Goal: Information Seeking & Learning: Learn about a topic

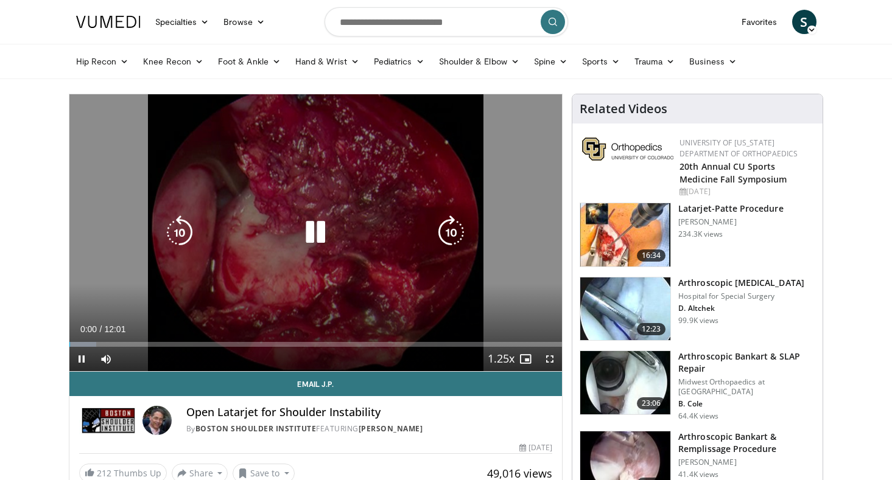
click at [318, 226] on icon "Video Player" at bounding box center [315, 232] width 34 height 34
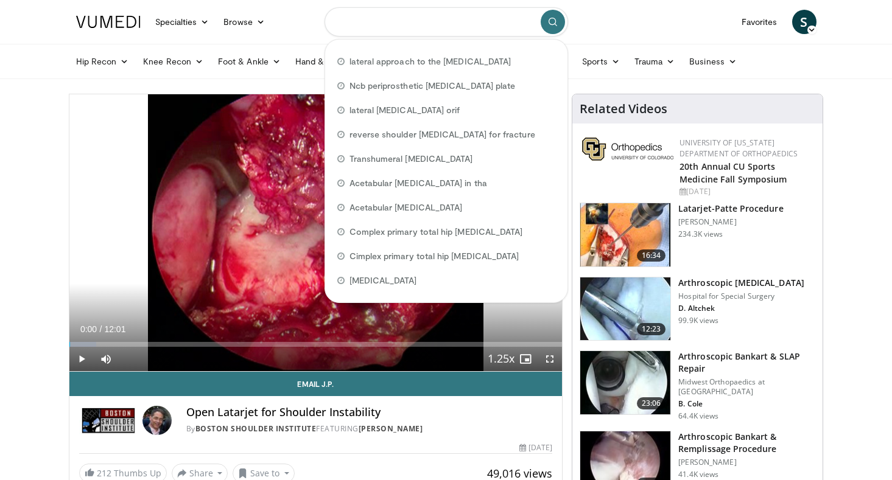
click at [416, 22] on input "Search topics, interventions" at bounding box center [445, 21] width 243 height 29
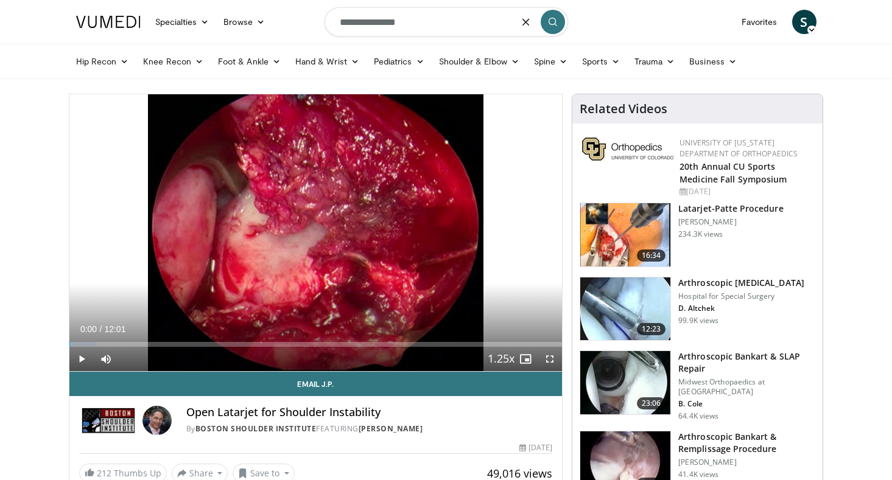
type input "**********"
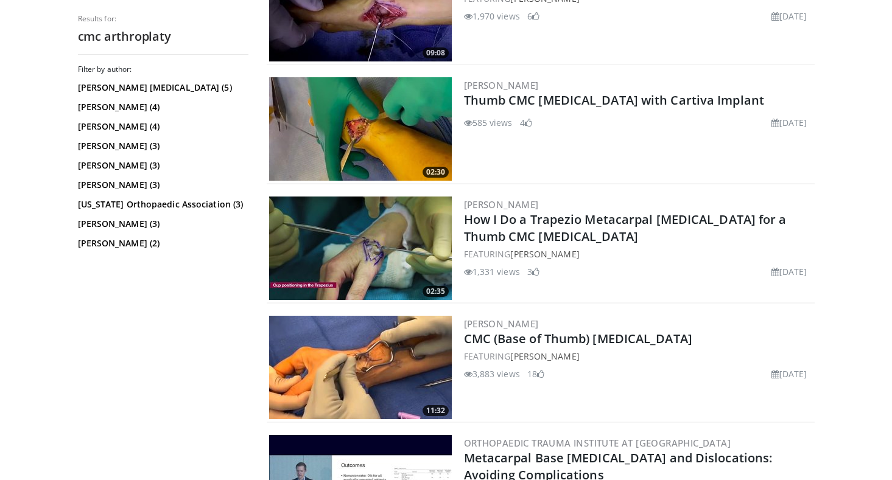
scroll to position [646, 0]
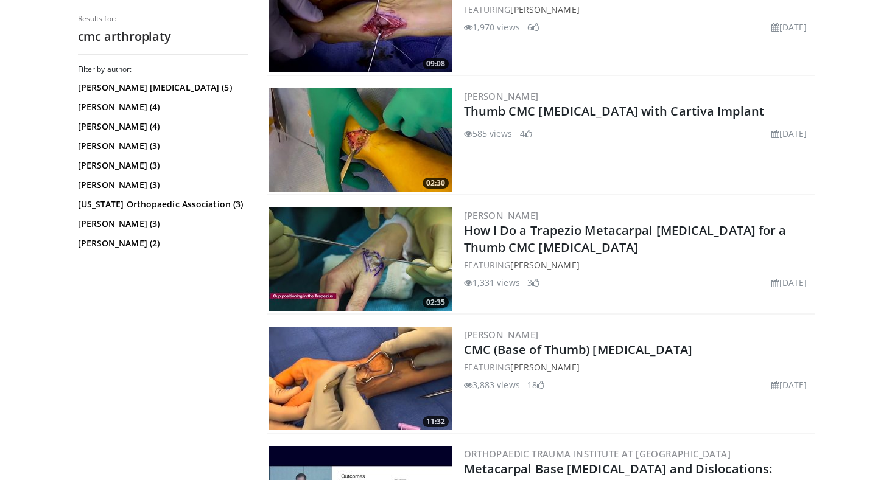
click at [405, 268] on img at bounding box center [360, 259] width 183 height 103
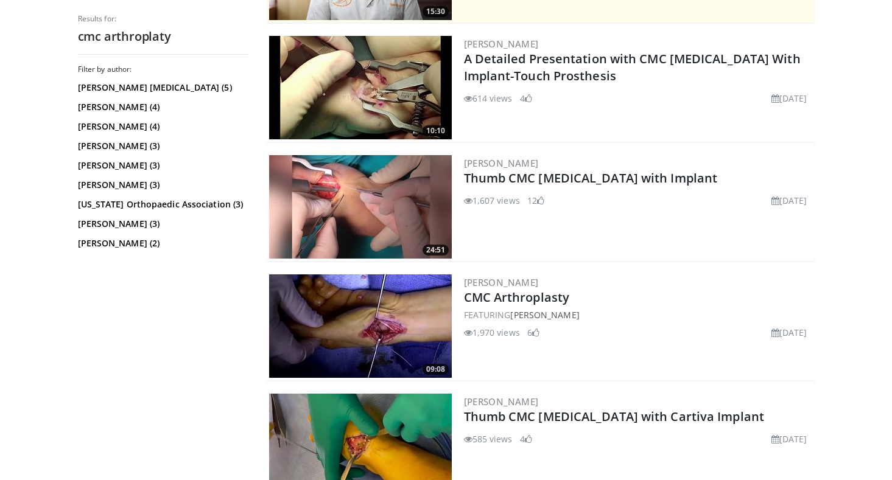
scroll to position [332, 0]
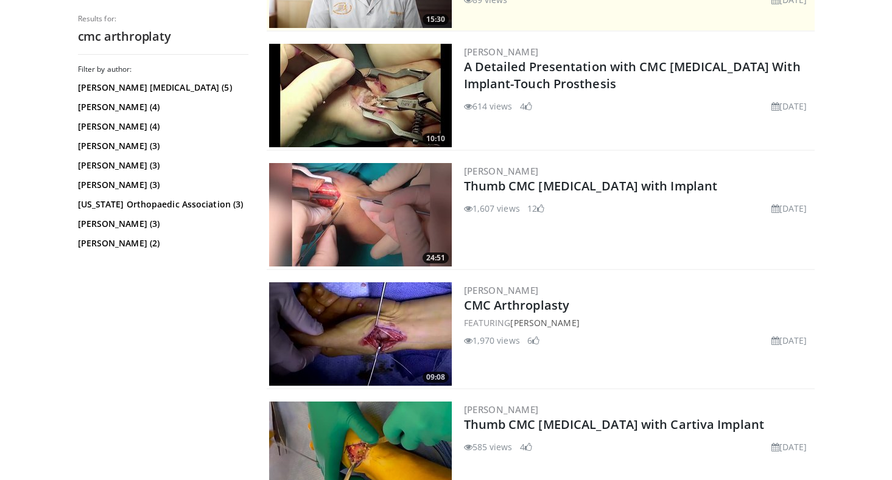
click at [384, 211] on img at bounding box center [360, 214] width 183 height 103
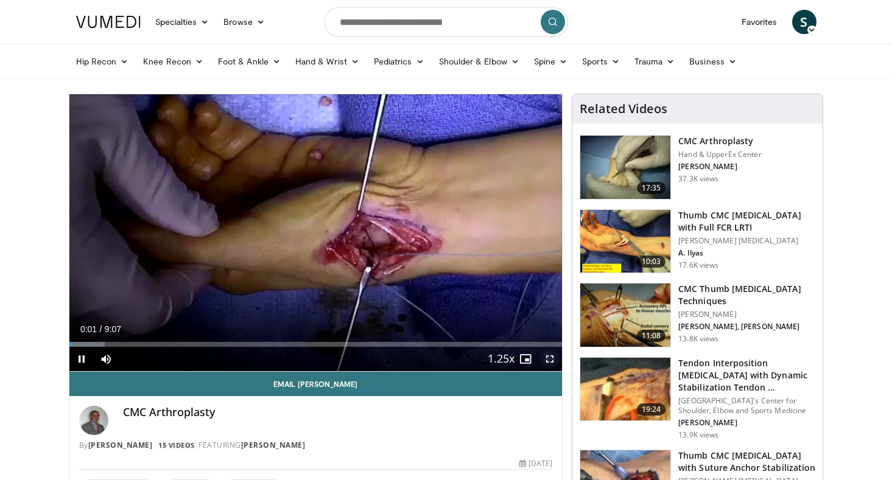
click at [555, 362] on span "Video Player" at bounding box center [549, 359] width 24 height 24
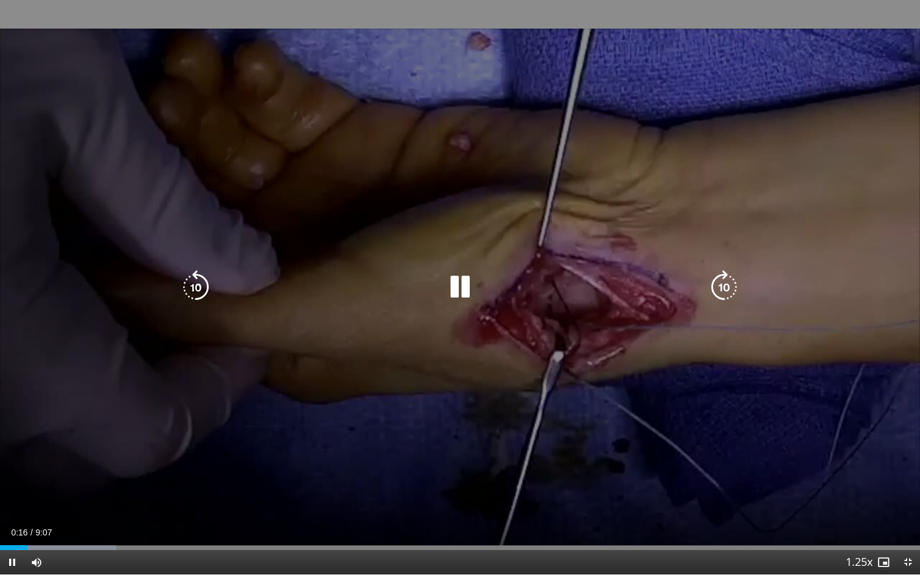
click at [194, 300] on icon "Video Player" at bounding box center [196, 287] width 34 height 34
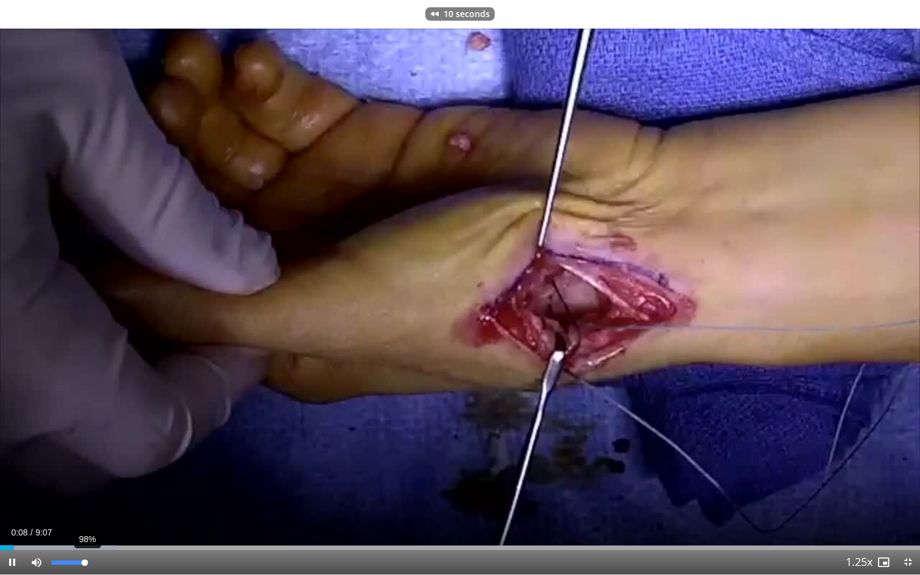
click at [86, 480] on div "98%" at bounding box center [69, 563] width 35 height 4
click at [82, 480] on div "88%" at bounding box center [69, 562] width 43 height 24
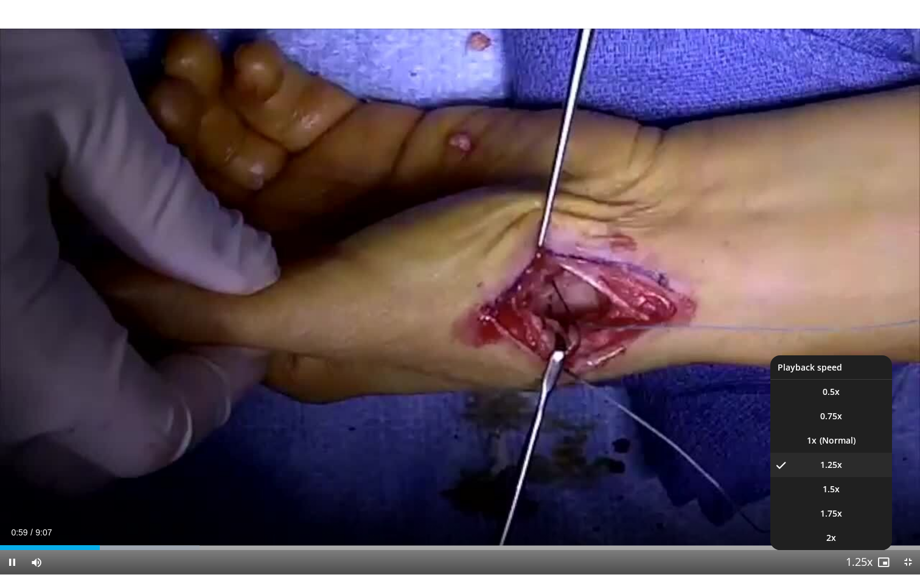
click at [869, 480] on button "Playback Rate" at bounding box center [859, 562] width 24 height 24
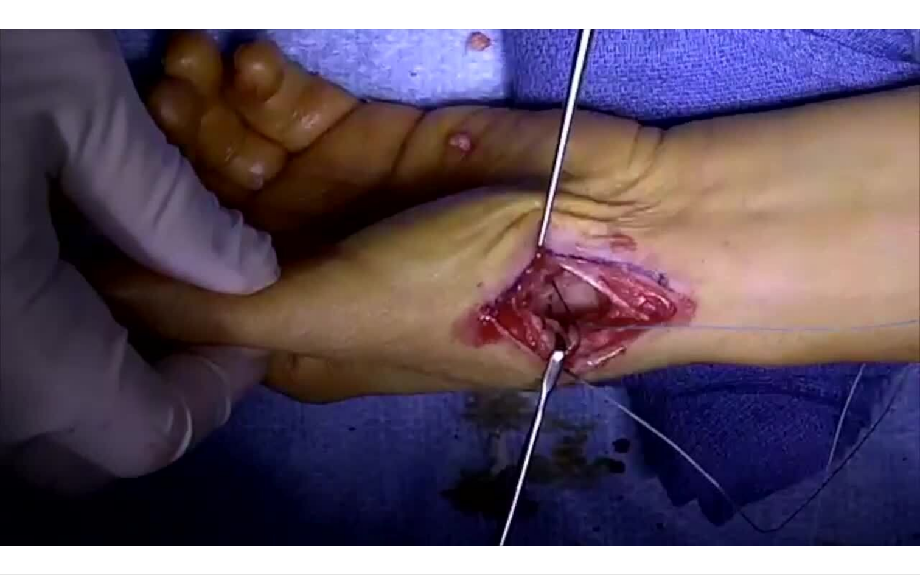
click at [869, 480] on div "10 seconds Tap to unmute" at bounding box center [460, 287] width 920 height 575
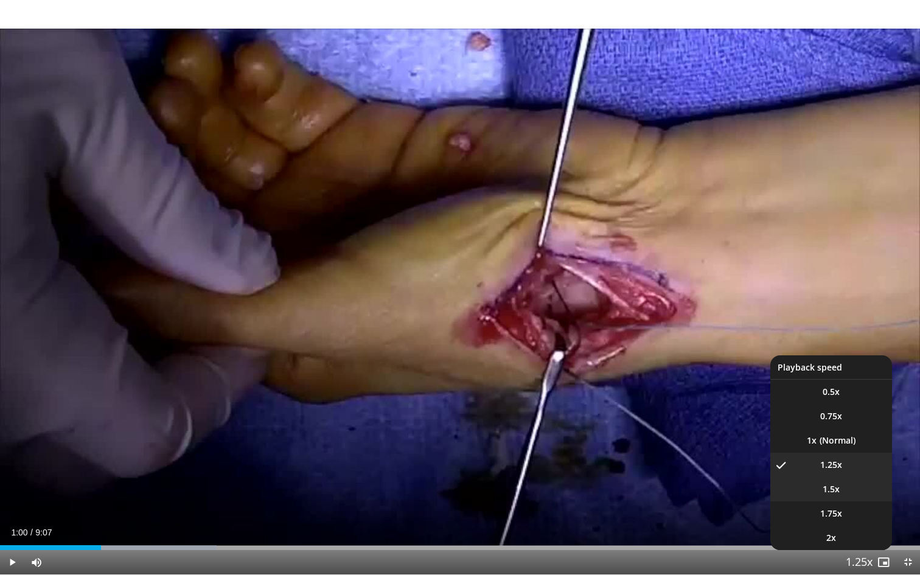
click at [846, 480] on li "1.5x" at bounding box center [832, 489] width 122 height 24
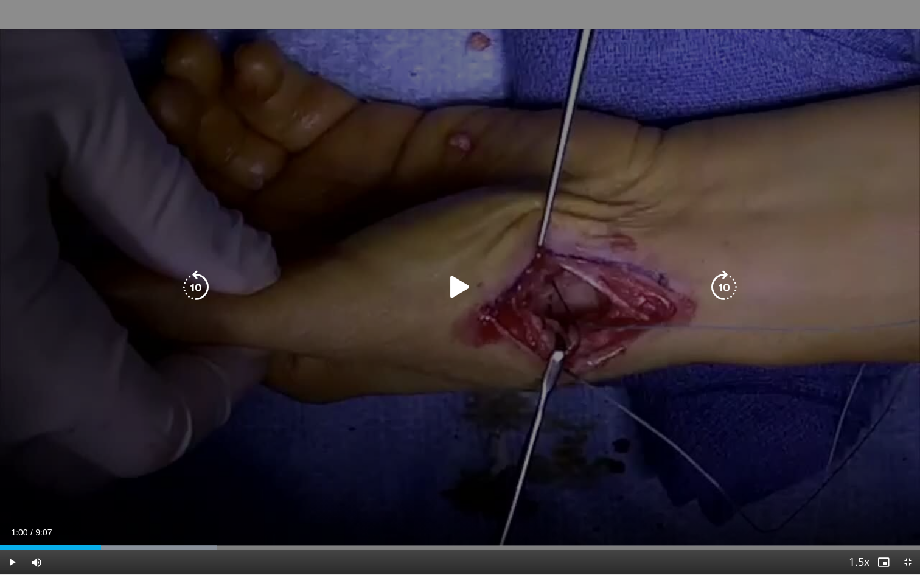
click at [537, 349] on div "10 seconds Tap to unmute" at bounding box center [460, 287] width 920 height 575
click at [190, 284] on icon "Video Player" at bounding box center [196, 287] width 34 height 34
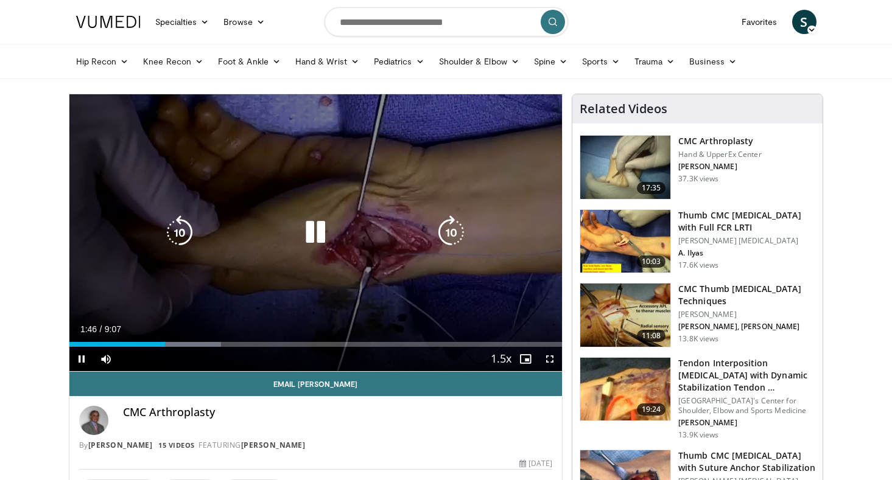
click at [317, 222] on icon "Video Player" at bounding box center [315, 232] width 34 height 34
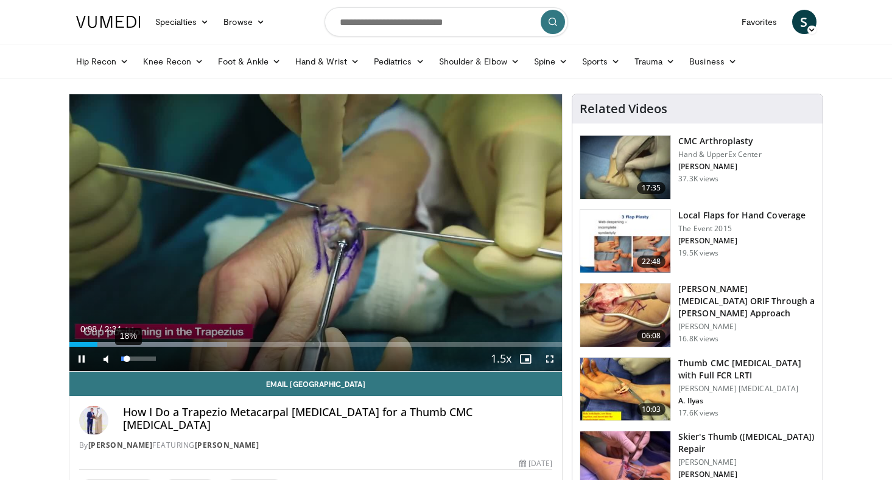
drag, startPoint x: 133, startPoint y: 360, endPoint x: 127, endPoint y: 360, distance: 6.1
click at [127, 360] on div "18%" at bounding box center [138, 359] width 35 height 4
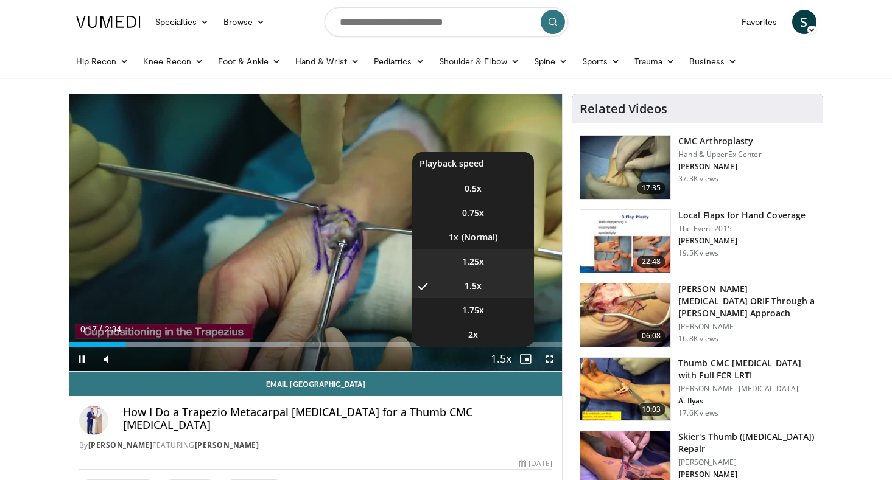
click at [484, 257] on li "1.25x" at bounding box center [473, 262] width 122 height 24
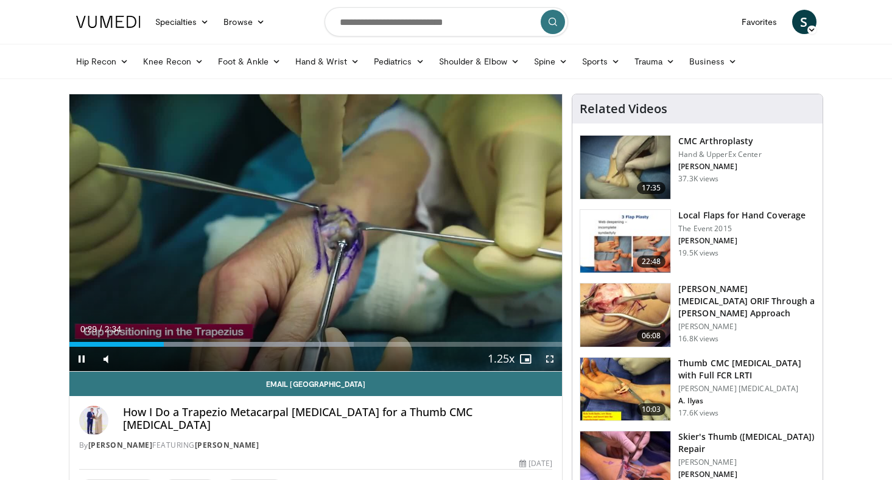
click at [555, 357] on span "Video Player" at bounding box center [549, 359] width 24 height 24
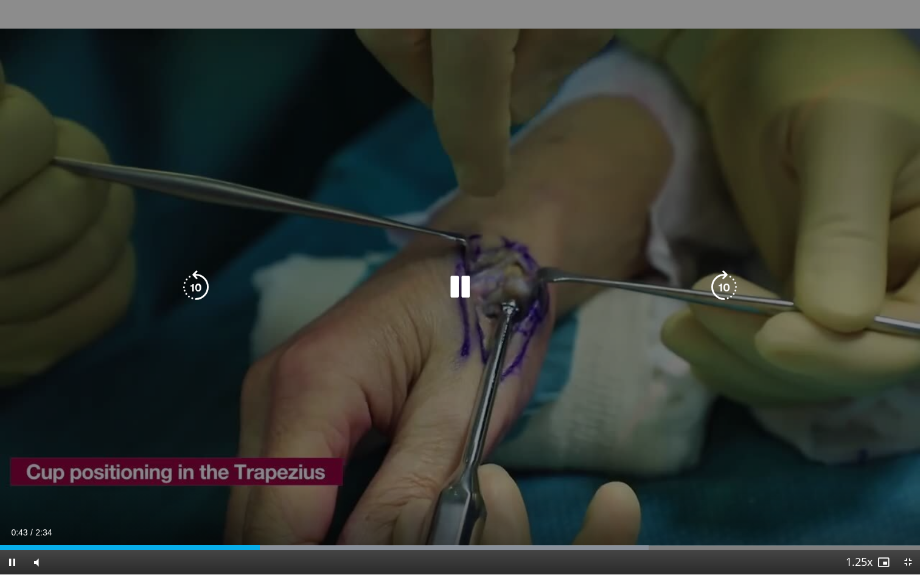
click at [471, 290] on icon "Video Player" at bounding box center [460, 287] width 34 height 34
click at [471, 285] on icon "Video Player" at bounding box center [460, 287] width 34 height 34
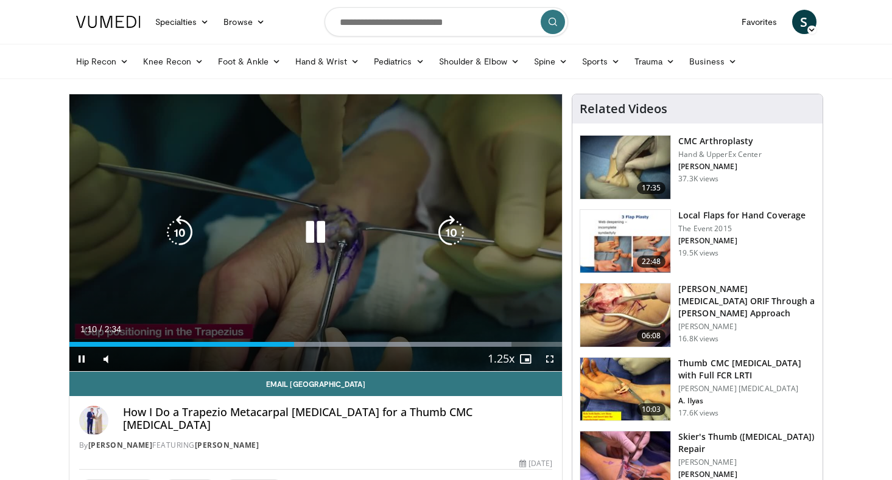
click at [313, 226] on icon "Video Player" at bounding box center [315, 232] width 34 height 34
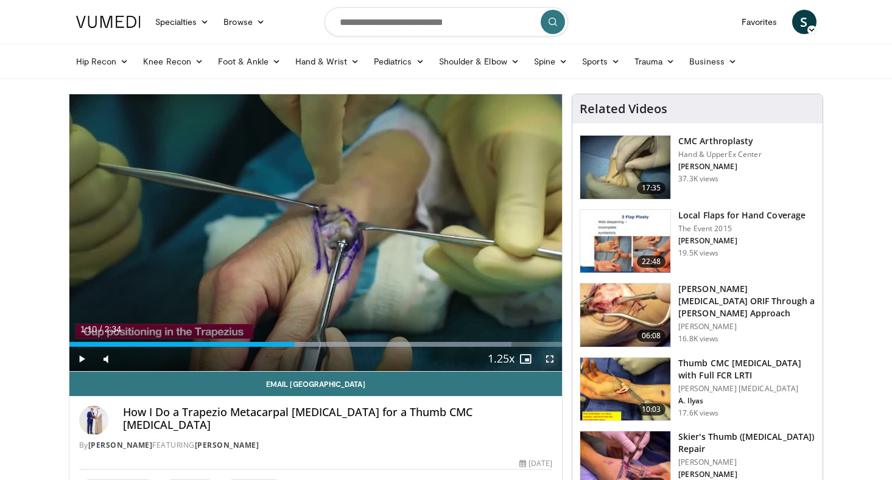
click at [553, 357] on span "Video Player" at bounding box center [549, 359] width 24 height 24
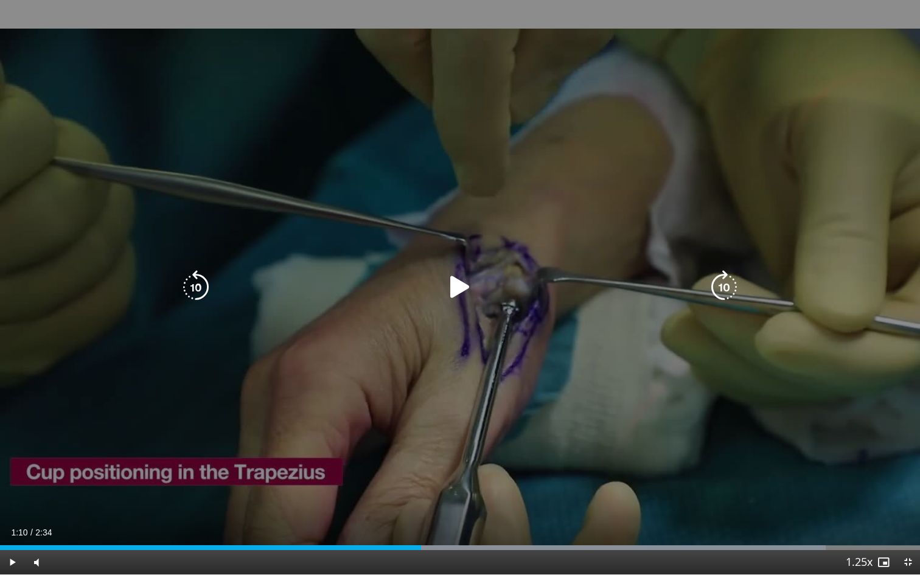
click at [457, 296] on icon "Video Player" at bounding box center [460, 287] width 34 height 34
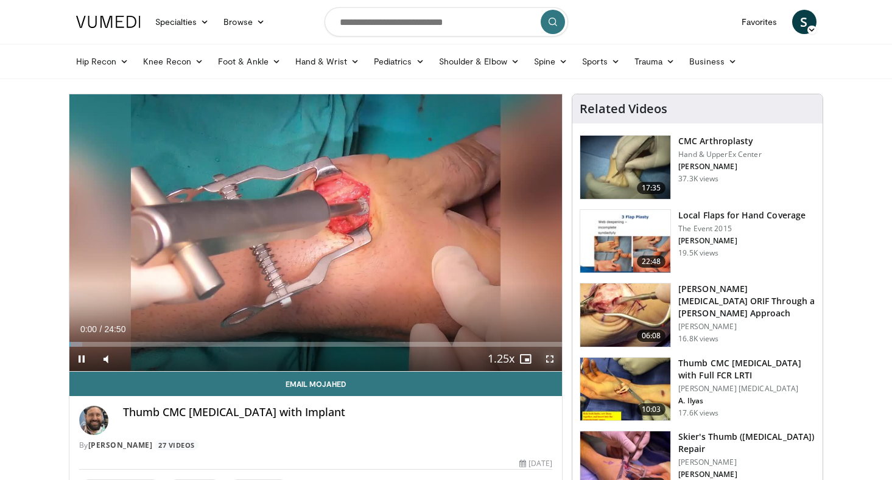
click at [553, 361] on span "Video Player" at bounding box center [549, 359] width 24 height 24
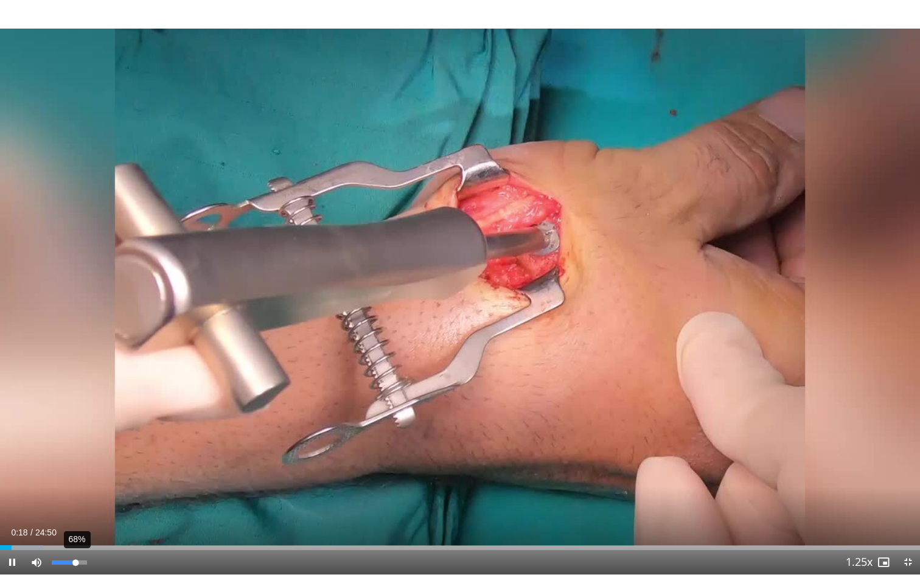
drag, startPoint x: 66, startPoint y: 562, endPoint x: 75, endPoint y: 562, distance: 9.1
click at [75, 480] on div "68%" at bounding box center [69, 563] width 35 height 4
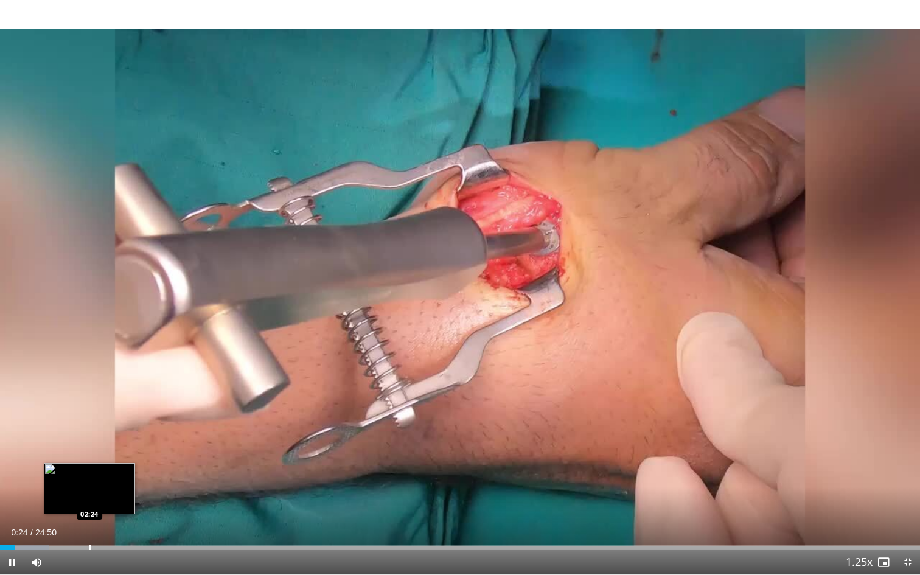
click at [89, 480] on div "Progress Bar" at bounding box center [89, 547] width 1 height 5
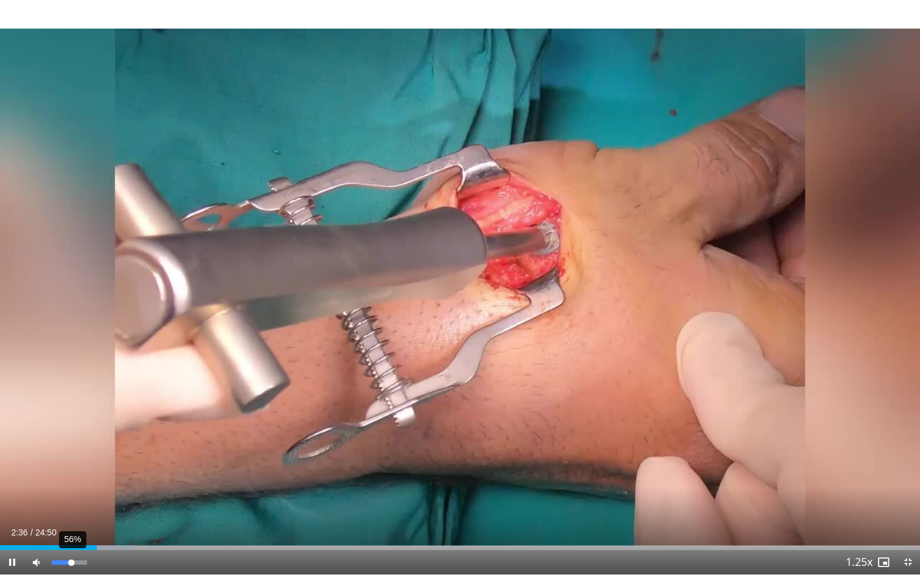
drag, startPoint x: 65, startPoint y: 564, endPoint x: 71, endPoint y: 564, distance: 6.7
click at [71, 480] on div "56%" at bounding box center [69, 563] width 35 height 4
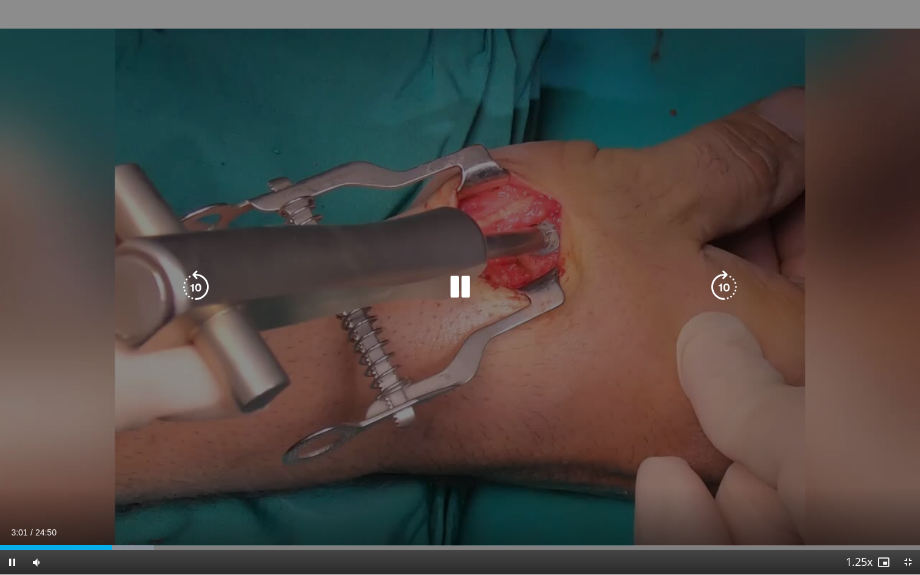
click at [455, 294] on icon "Video Player" at bounding box center [460, 287] width 34 height 34
click at [468, 294] on icon "Video Player" at bounding box center [460, 287] width 34 height 34
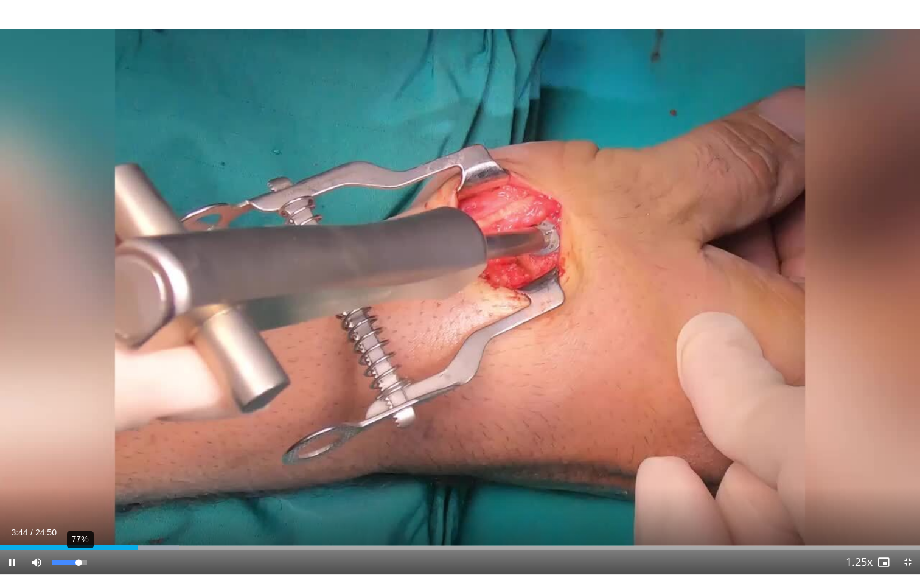
click at [79, 480] on div "77%" at bounding box center [69, 563] width 35 height 4
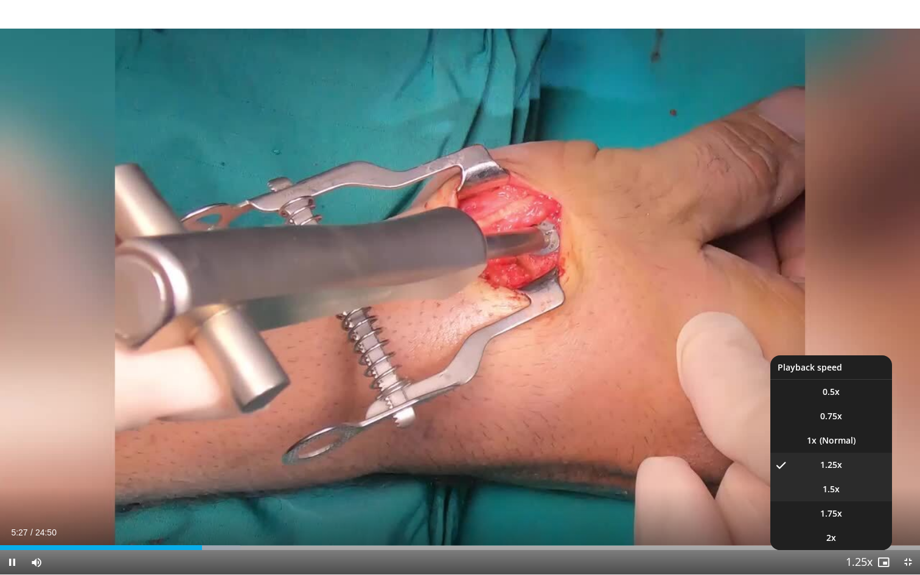
click at [838, 480] on span "1.5x" at bounding box center [831, 489] width 17 height 12
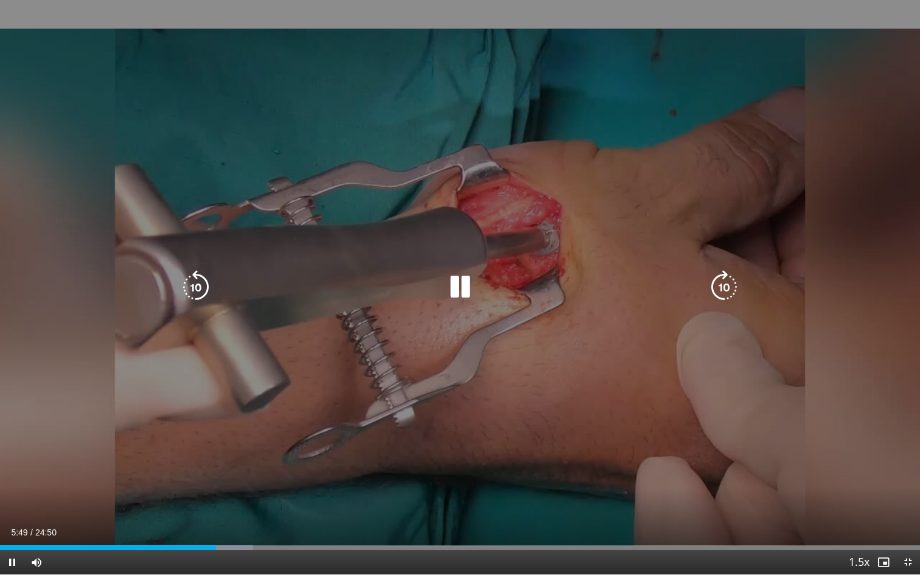
click at [465, 284] on icon "Video Player" at bounding box center [460, 287] width 34 height 34
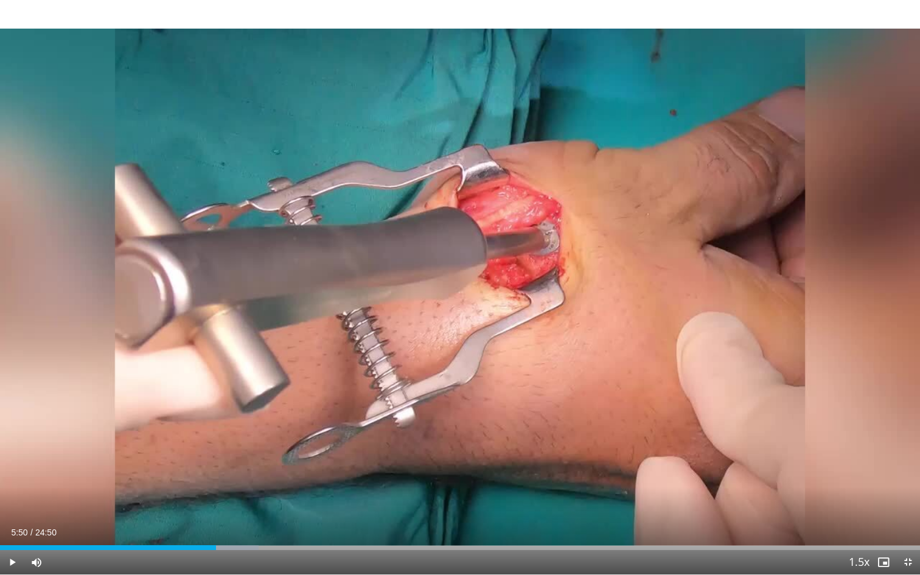
click at [465, 284] on div "10 seconds Tap to unmute" at bounding box center [460, 287] width 920 height 575
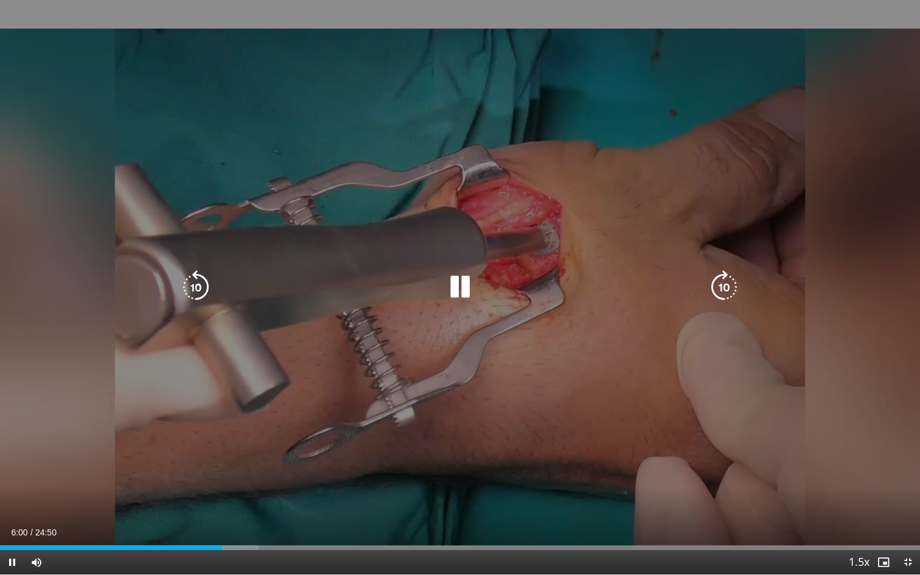
click at [461, 279] on icon "Video Player" at bounding box center [460, 287] width 34 height 34
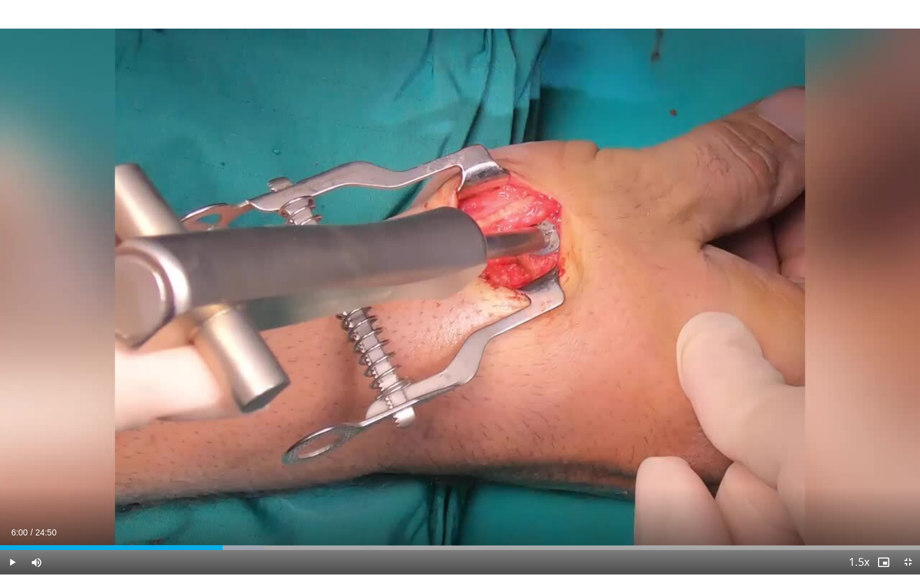
click at [461, 279] on div "10 seconds Tap to unmute" at bounding box center [460, 287] width 920 height 575
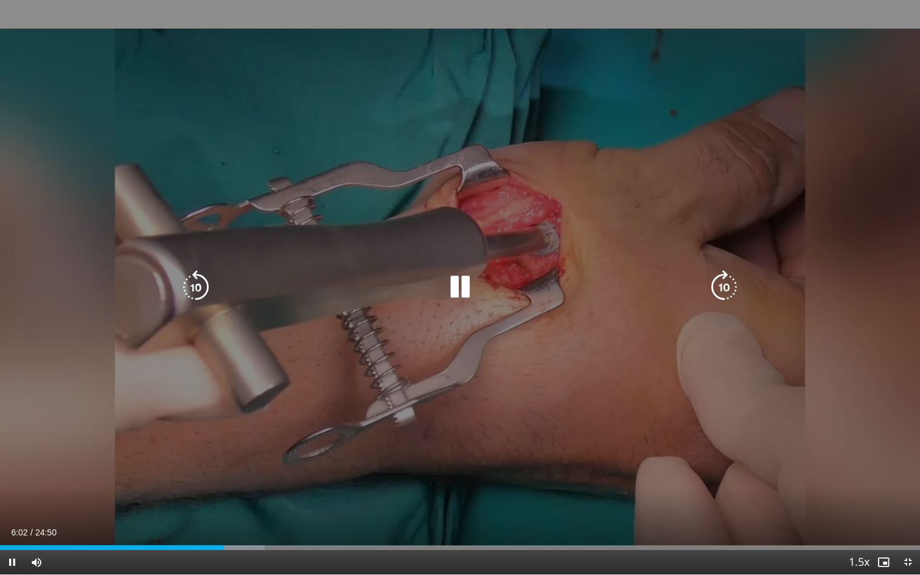
click at [463, 287] on icon "Video Player" at bounding box center [460, 287] width 34 height 34
click at [459, 288] on icon "Video Player" at bounding box center [460, 287] width 34 height 34
click at [456, 284] on icon "Video Player" at bounding box center [460, 287] width 34 height 34
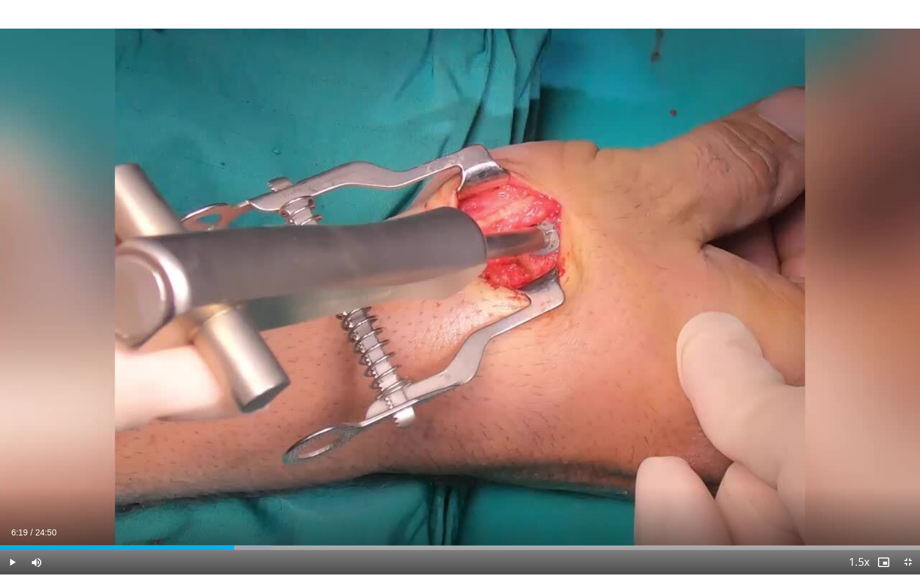
click at [456, 284] on div "10 seconds Tap to unmute" at bounding box center [460, 287] width 920 height 575
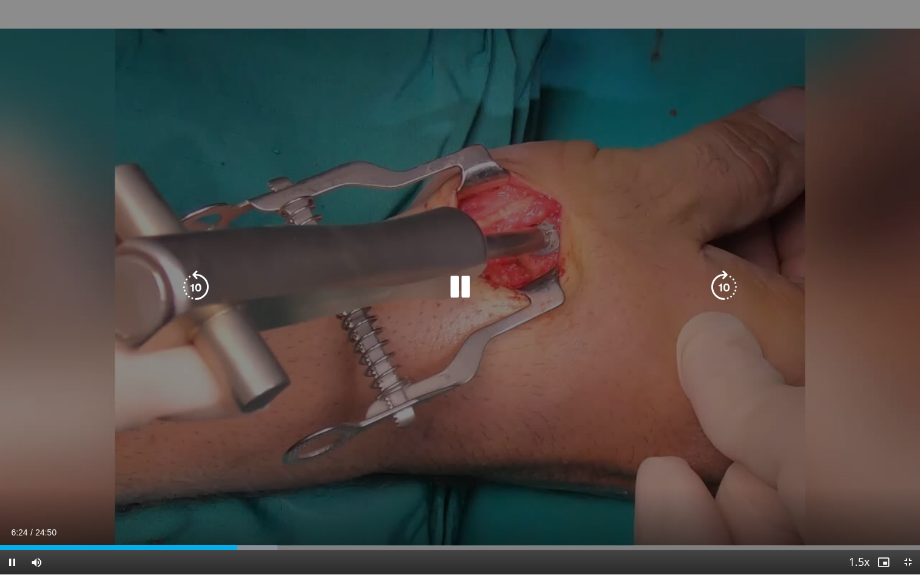
click at [455, 295] on icon "Video Player" at bounding box center [460, 287] width 34 height 34
click at [458, 285] on icon "Video Player" at bounding box center [460, 287] width 34 height 34
click at [458, 284] on icon "Video Player" at bounding box center [460, 287] width 34 height 34
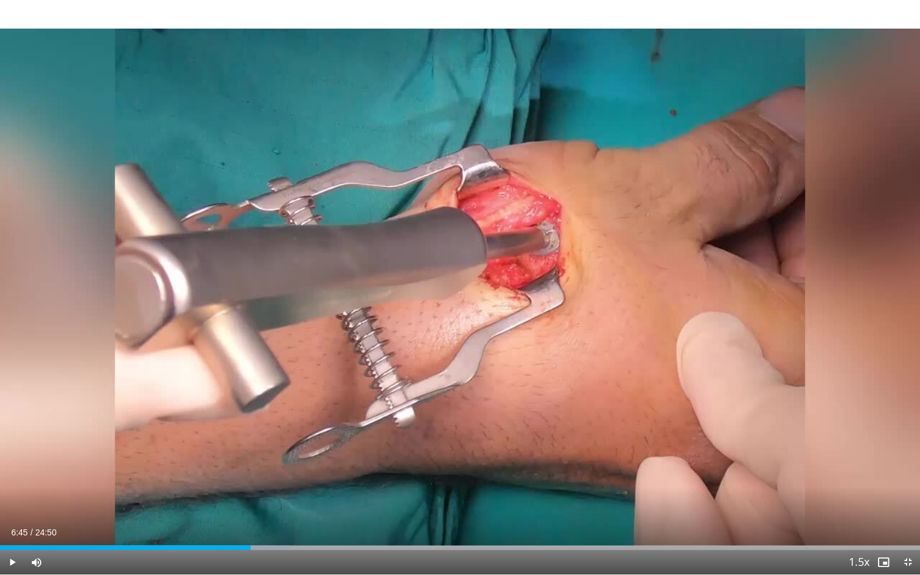
click at [458, 284] on div "10 seconds Tap to unmute" at bounding box center [460, 287] width 920 height 575
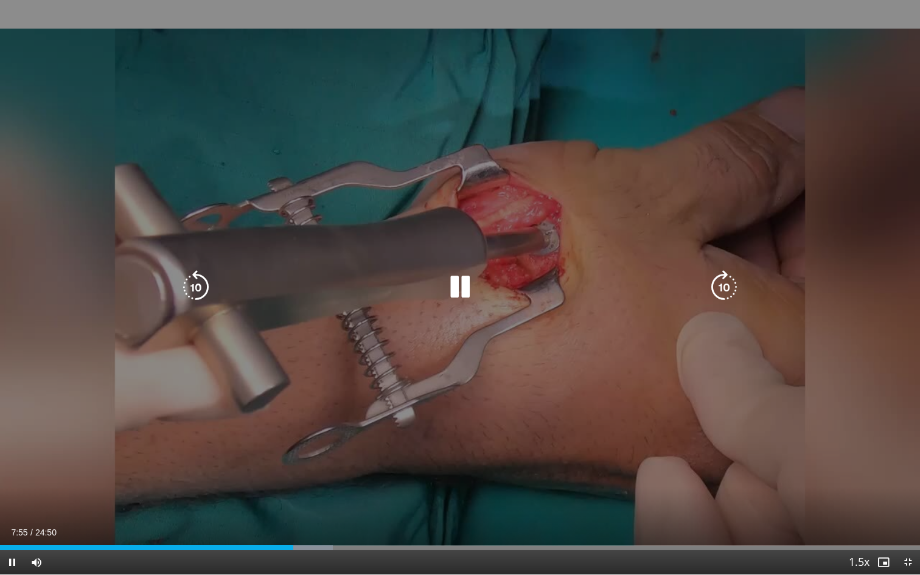
click at [468, 290] on icon "Video Player" at bounding box center [460, 287] width 34 height 34
click at [454, 284] on icon "Video Player" at bounding box center [460, 287] width 34 height 34
click at [458, 284] on icon "Video Player" at bounding box center [460, 287] width 34 height 34
click at [458, 284] on div "10 seconds Tap to unmute" at bounding box center [460, 287] width 920 height 575
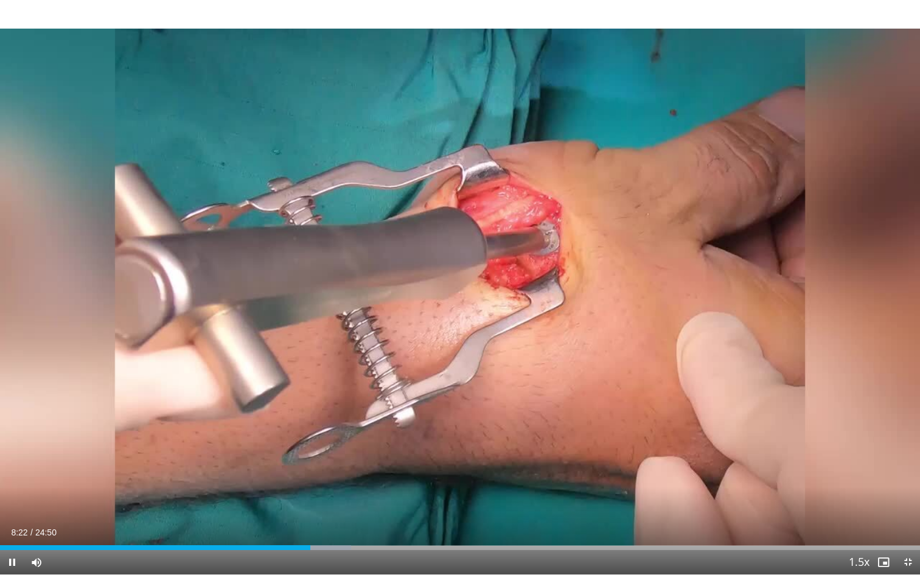
click at [458, 284] on div "10 seconds Tap to unmute" at bounding box center [460, 287] width 920 height 575
click at [338, 480] on div "Progress Bar" at bounding box center [337, 547] width 1 height 5
click at [349, 480] on div "Progress Bar" at bounding box center [349, 547] width 1 height 5
click at [377, 480] on div "Progress Bar" at bounding box center [377, 547] width 1 height 5
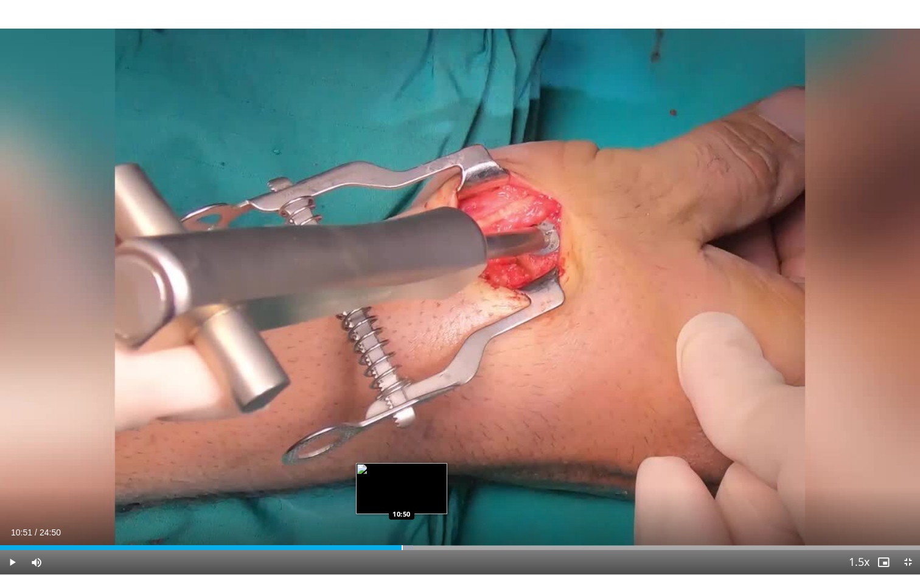
click at [402, 480] on div "Progress Bar" at bounding box center [402, 547] width 1 height 5
click at [522, 480] on div "Current Time 10:52 / Duration 24:50 Pause Skip Backward Skip Forward Mute 74% L…" at bounding box center [460, 562] width 920 height 24
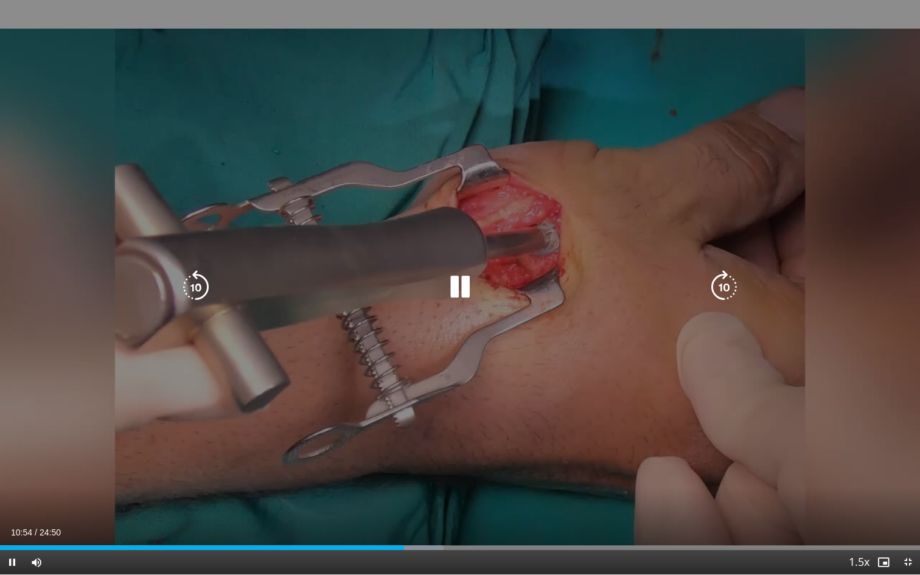
click at [495, 387] on div "10 seconds Tap to unmute" at bounding box center [460, 287] width 920 height 575
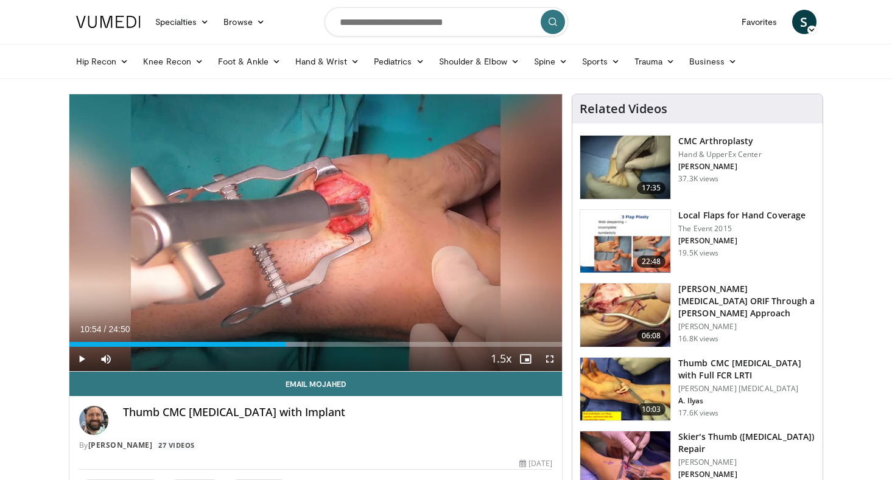
click at [648, 151] on img at bounding box center [625, 167] width 90 height 63
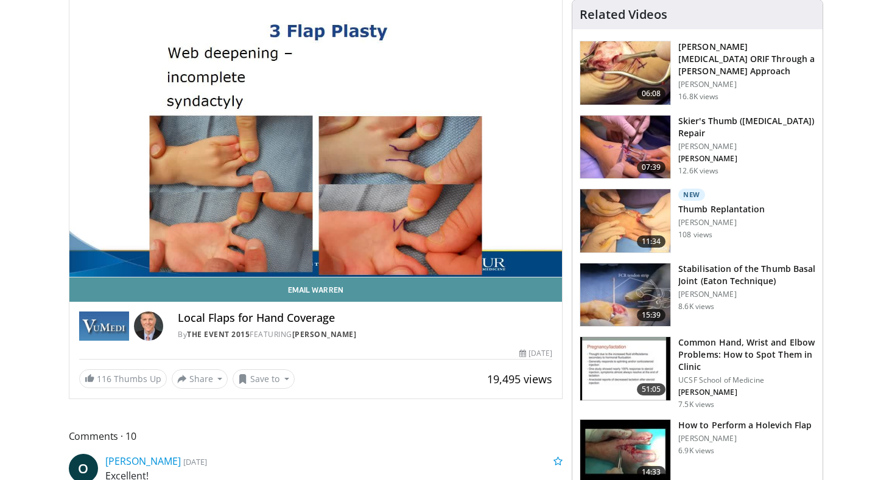
scroll to position [113, 0]
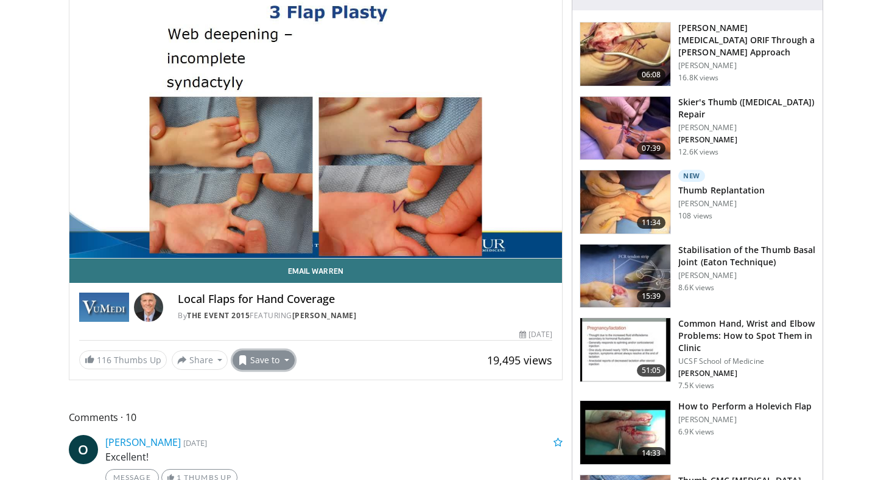
click at [268, 359] on button "Save to" at bounding box center [264, 360] width 62 height 19
click at [277, 383] on span "Add to Favorites" at bounding box center [285, 386] width 75 height 13
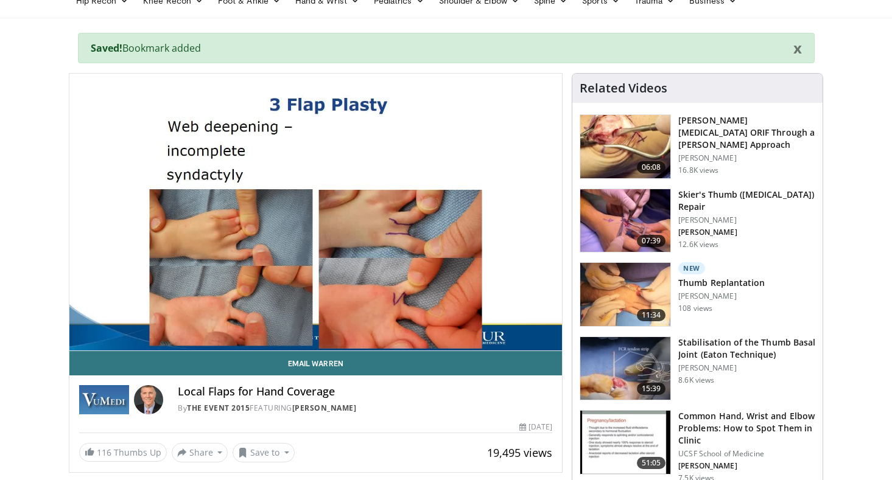
scroll to position [44, 0]
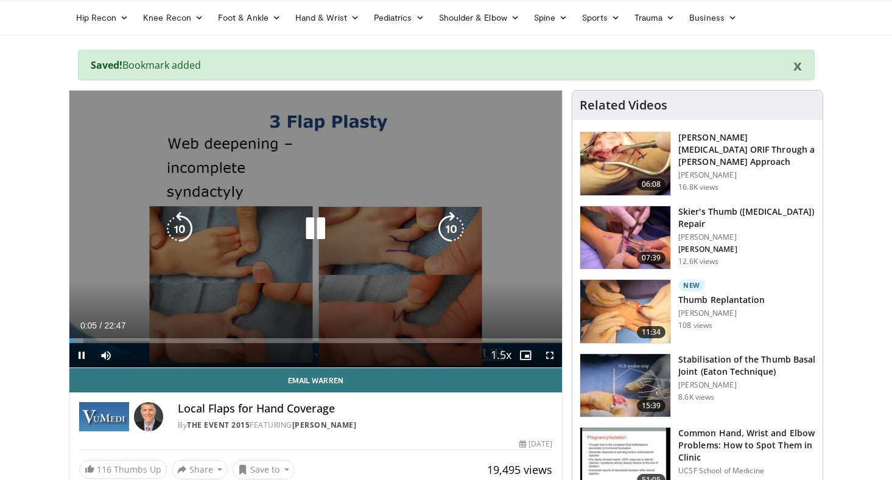
click at [321, 239] on icon "Video Player" at bounding box center [315, 229] width 34 height 34
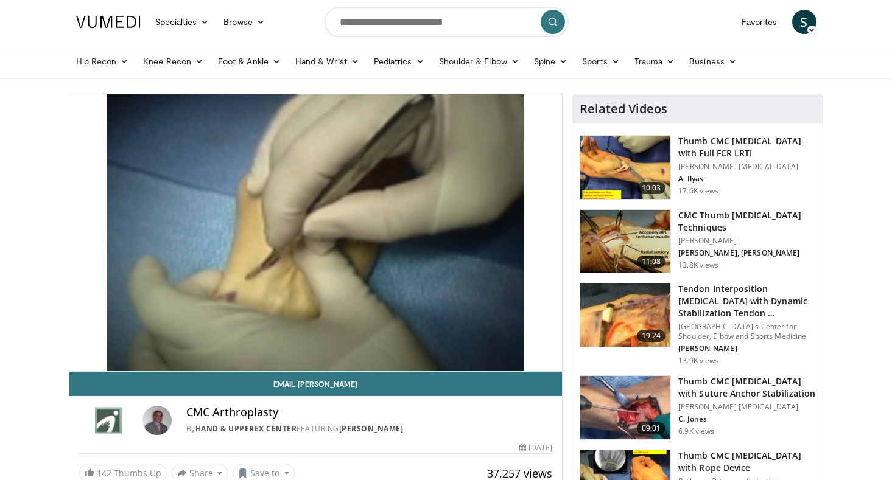
click at [321, 228] on div "10 seconds Tap to unmute" at bounding box center [315, 232] width 493 height 277
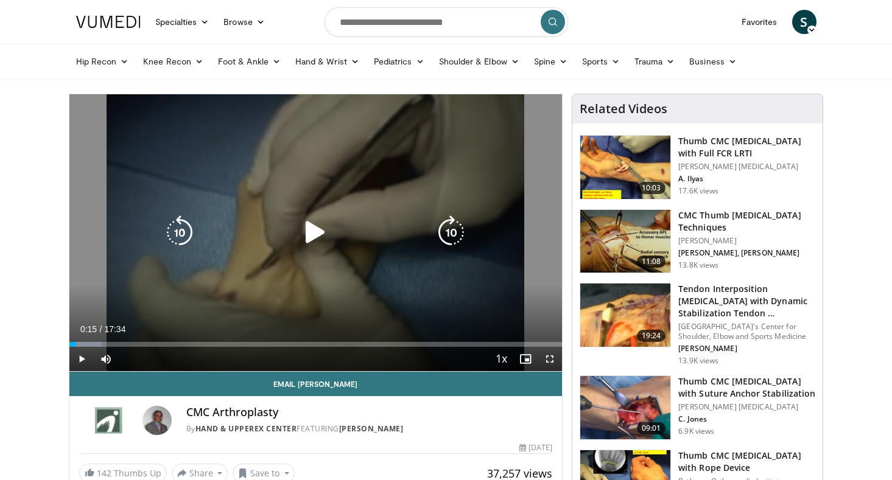
click at [315, 226] on icon "Video Player" at bounding box center [315, 232] width 34 height 34
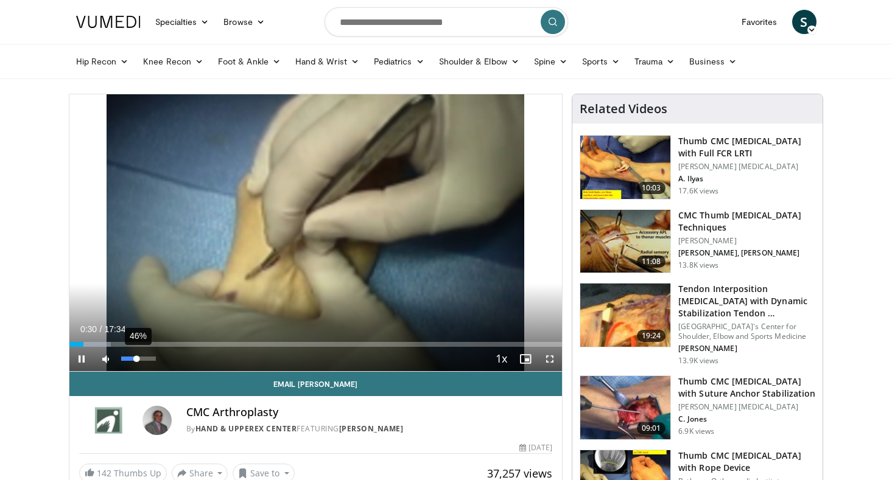
click at [136, 360] on div "46%" at bounding box center [138, 359] width 35 height 4
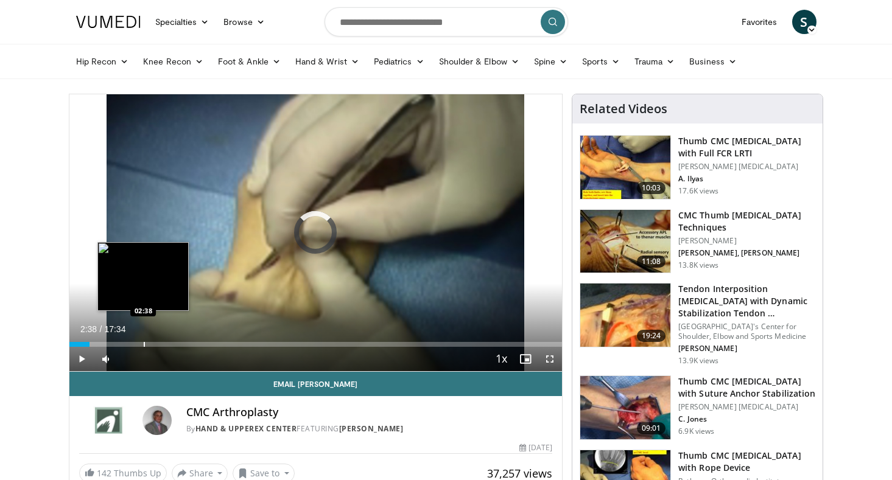
click at [143, 341] on div "Loaded : 0.00% 02:38 02:38" at bounding box center [315, 341] width 493 height 12
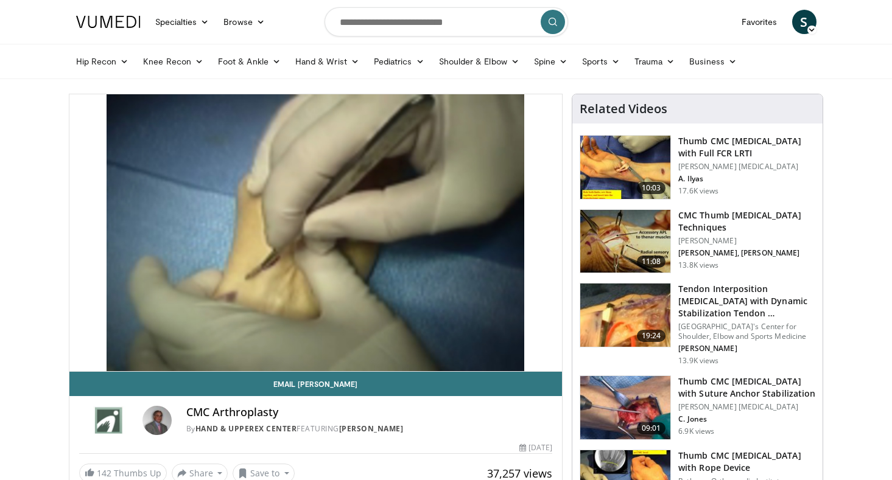
click at [619, 253] on img at bounding box center [625, 241] width 90 height 63
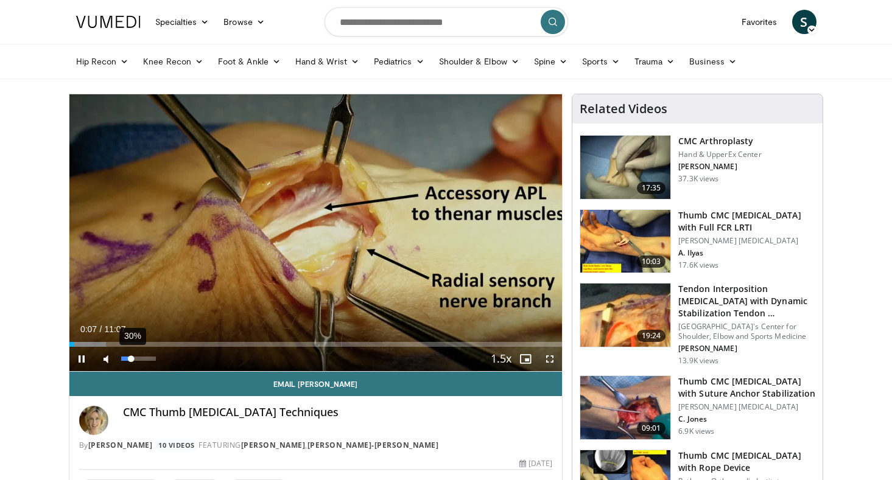
click at [131, 358] on div "30%" at bounding box center [138, 359] width 35 height 4
click at [141, 359] on div "60%" at bounding box center [138, 359] width 35 height 4
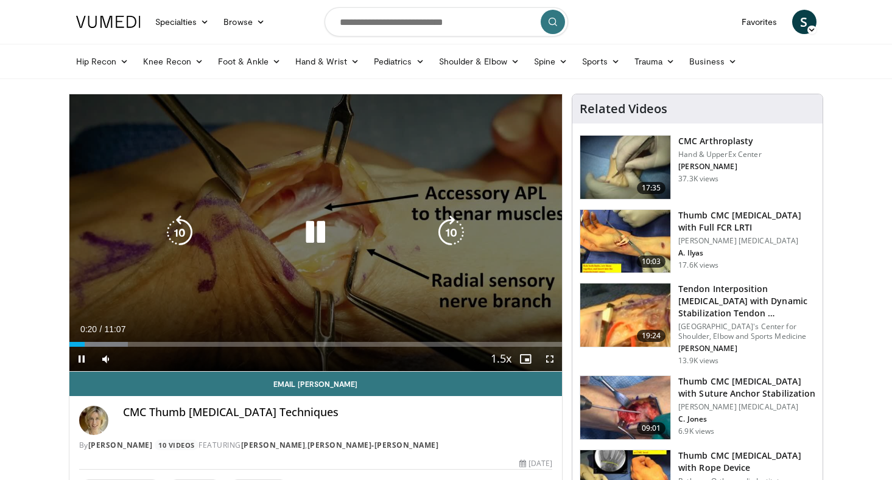
click at [228, 245] on div "Video Player" at bounding box center [315, 232] width 296 height 24
click at [323, 223] on icon "Video Player" at bounding box center [315, 232] width 34 height 34
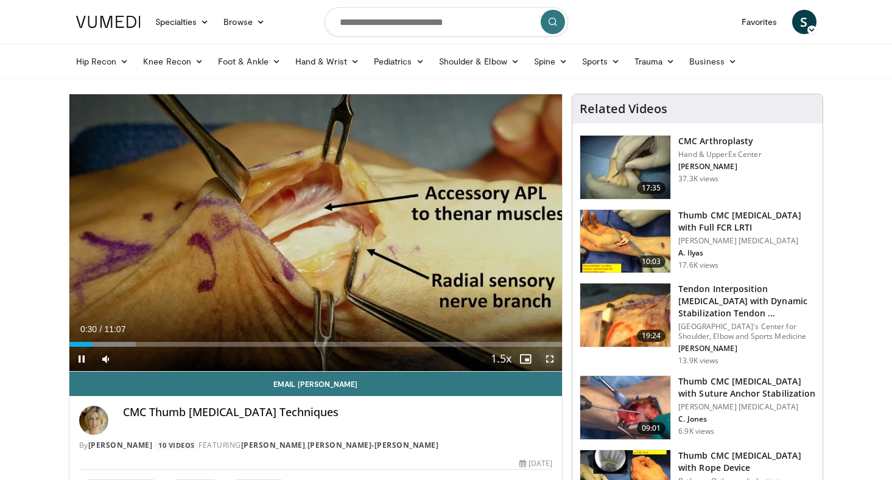
click at [549, 355] on span "Video Player" at bounding box center [549, 359] width 24 height 24
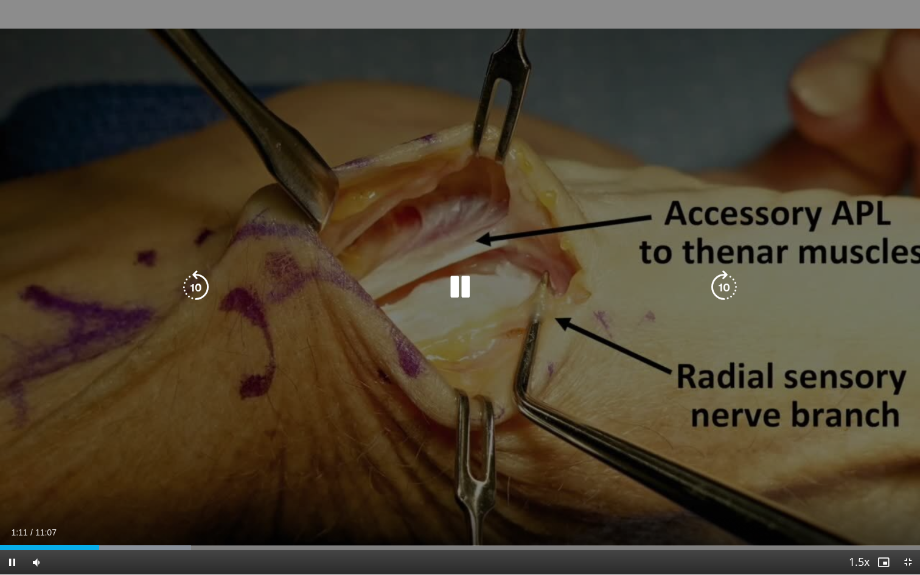
click at [463, 285] on icon "Video Player" at bounding box center [460, 287] width 34 height 34
click at [458, 282] on icon "Video Player" at bounding box center [460, 287] width 34 height 34
click at [460, 282] on icon "Video Player" at bounding box center [460, 287] width 34 height 34
click at [462, 290] on icon "Video Player" at bounding box center [460, 287] width 34 height 34
click at [452, 289] on icon "Video Player" at bounding box center [460, 287] width 34 height 34
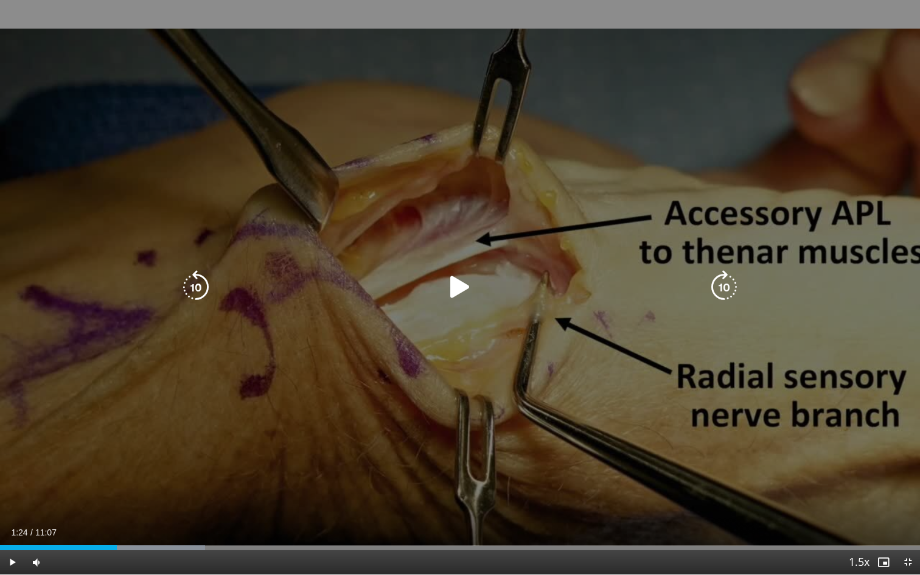
click at [452, 289] on icon "Video Player" at bounding box center [460, 287] width 34 height 34
click at [463, 288] on icon "Video Player" at bounding box center [460, 287] width 34 height 34
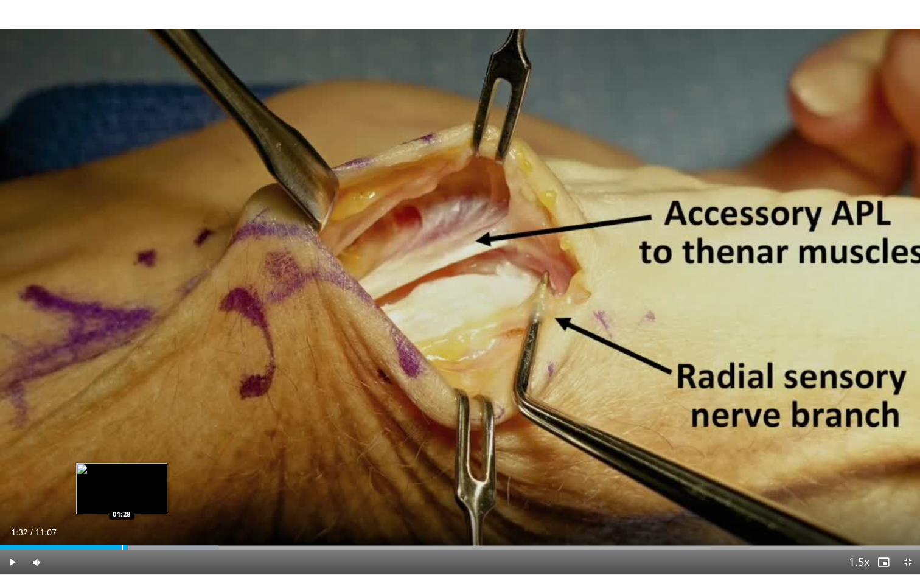
click at [122, 480] on div "Progress Bar" at bounding box center [122, 547] width 1 height 5
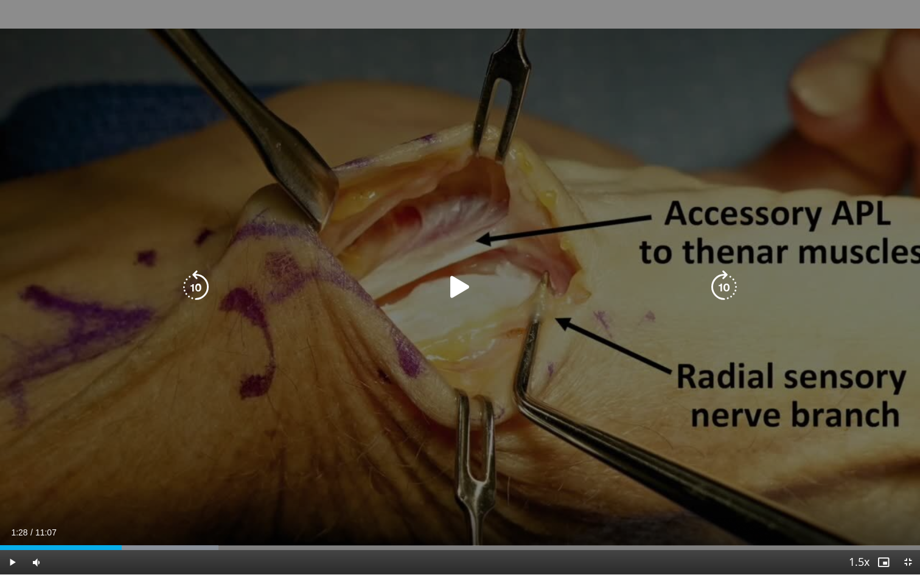
click at [441, 262] on div "10 seconds Tap to unmute" at bounding box center [460, 287] width 920 height 575
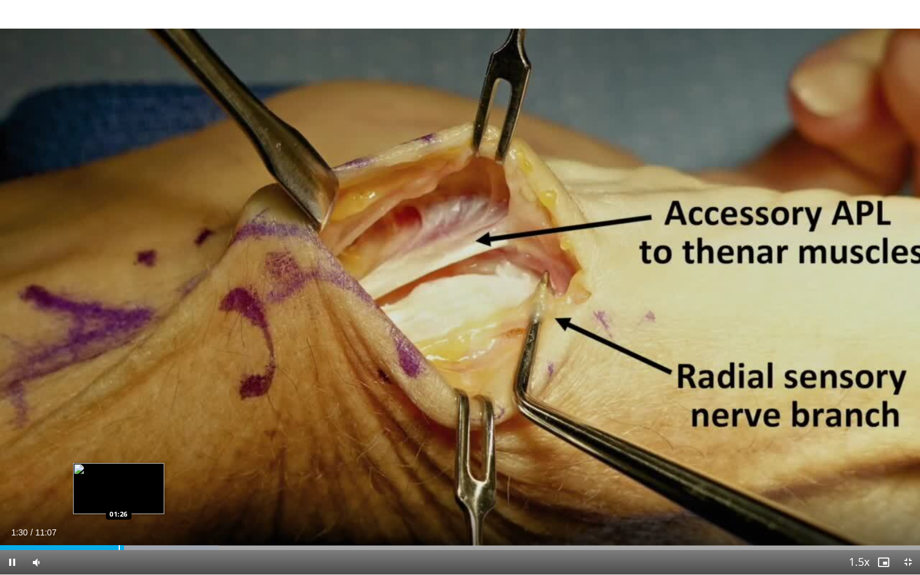
click at [119, 480] on div "Loaded : 23.77% 01:30 01:26" at bounding box center [460, 545] width 920 height 12
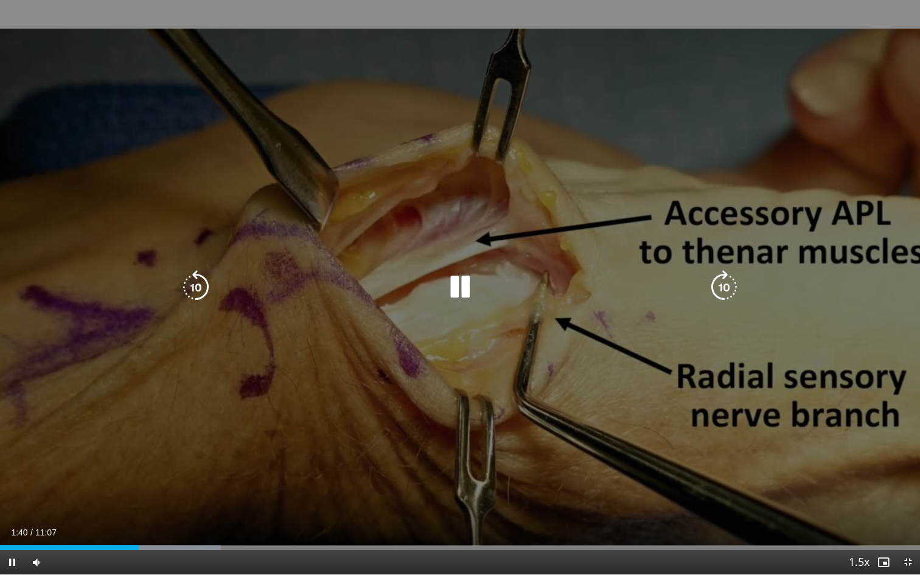
click at [485, 278] on div "Video Player" at bounding box center [460, 287] width 552 height 24
click at [468, 285] on icon "Video Player" at bounding box center [460, 287] width 34 height 34
click at [461, 281] on icon "Video Player" at bounding box center [460, 287] width 34 height 34
click at [464, 290] on icon "Video Player" at bounding box center [460, 287] width 34 height 34
drag, startPoint x: 459, startPoint y: 280, endPoint x: 482, endPoint y: 250, distance: 37.7
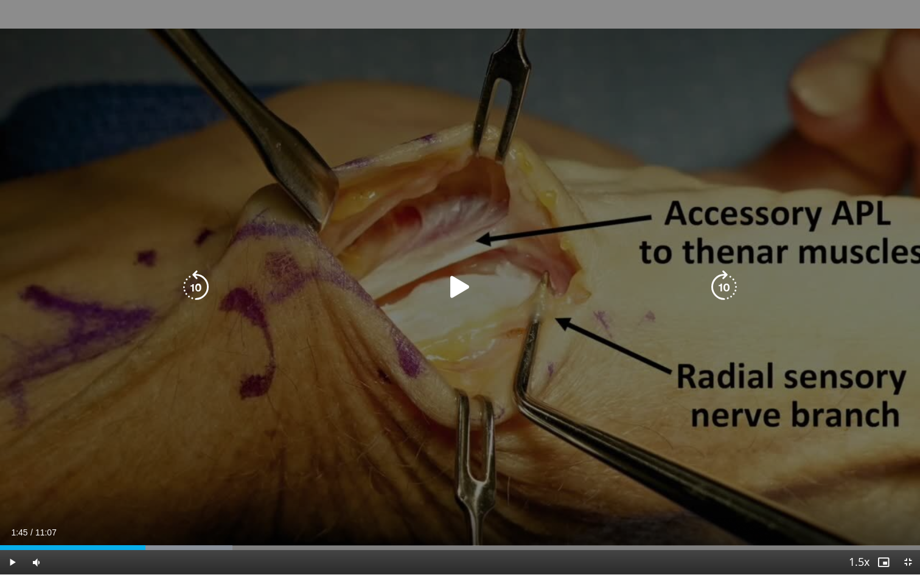
click at [482, 250] on div "10 seconds Tap to unmute" at bounding box center [460, 287] width 920 height 575
click at [460, 281] on icon "Video Player" at bounding box center [460, 287] width 34 height 34
click at [457, 280] on icon "Video Player" at bounding box center [460, 287] width 34 height 34
click at [457, 294] on icon "Video Player" at bounding box center [460, 287] width 34 height 34
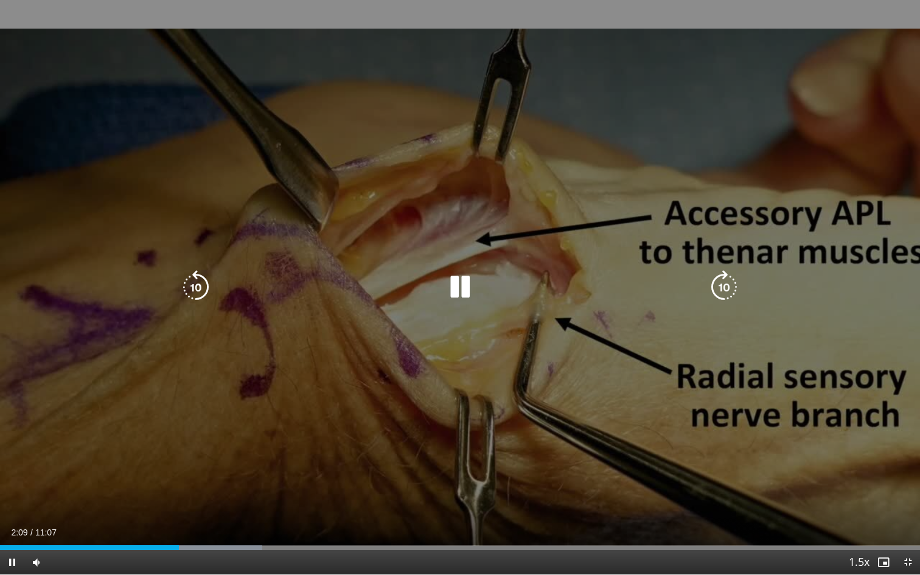
click at [412, 304] on div "10 seconds Tap to unmute" at bounding box center [460, 287] width 920 height 575
click at [458, 284] on icon "Video Player" at bounding box center [460, 287] width 34 height 34
click at [453, 290] on icon "Video Player" at bounding box center [460, 287] width 34 height 34
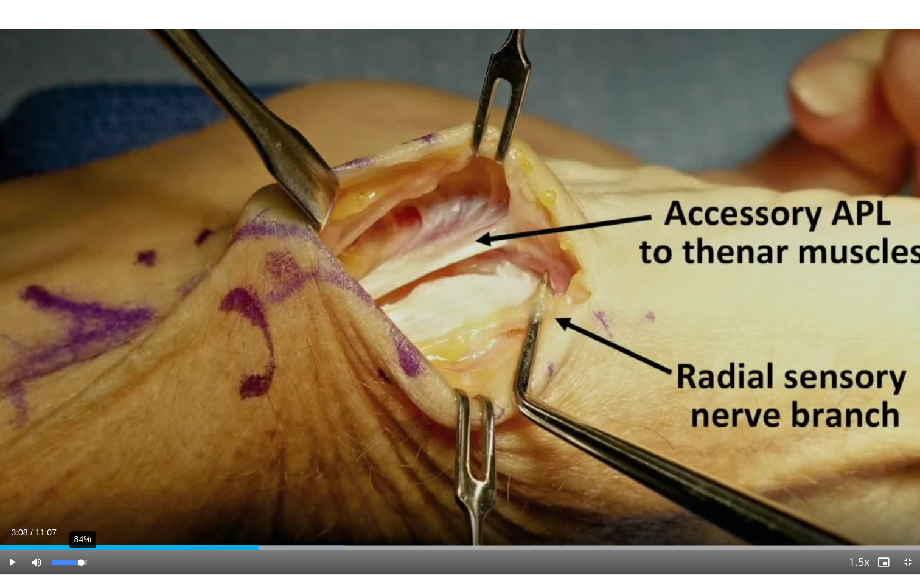
click at [81, 480] on div "84%" at bounding box center [69, 563] width 35 height 4
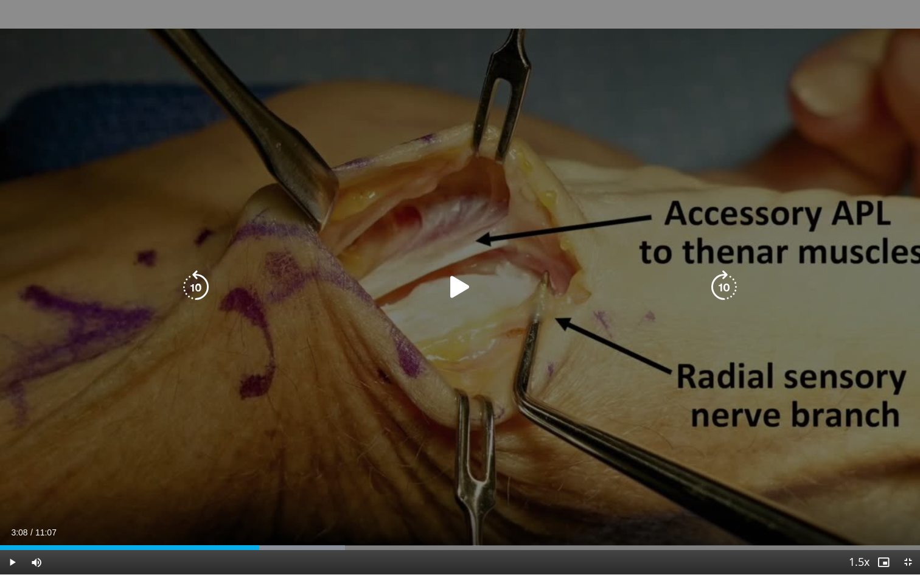
click at [348, 272] on div "10 seconds Tap to unmute" at bounding box center [460, 287] width 920 height 575
click at [206, 287] on icon "Video Player" at bounding box center [196, 287] width 34 height 34
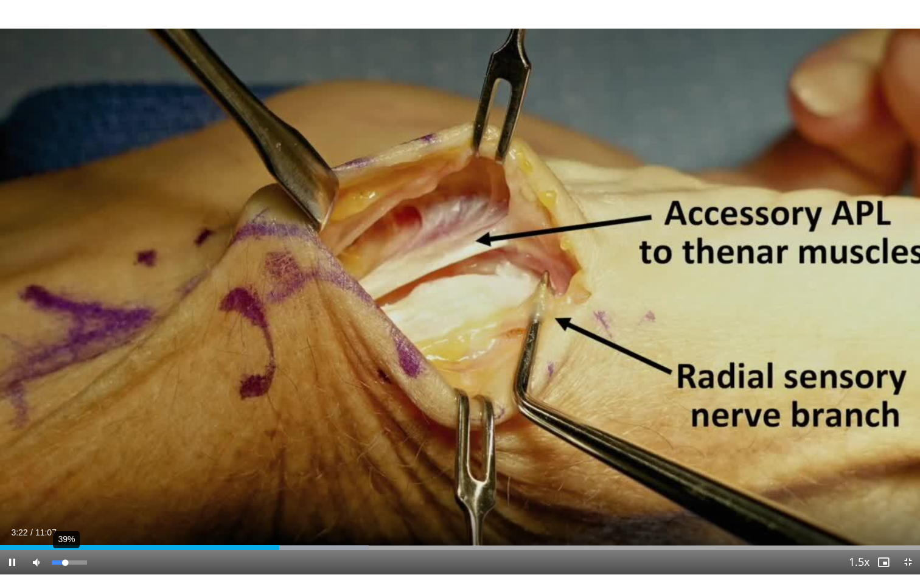
click at [65, 480] on div "39%" at bounding box center [69, 563] width 35 height 4
click at [63, 480] on div "Volume Level" at bounding box center [58, 563] width 12 height 4
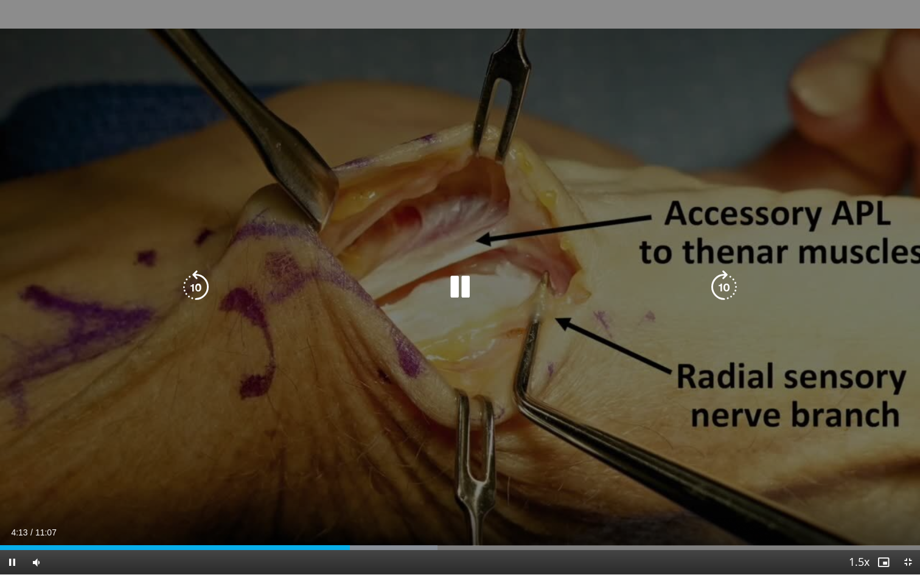
click at [204, 269] on div "20 seconds Tap to unmute" at bounding box center [460, 287] width 920 height 575
click at [197, 277] on icon "Video Player" at bounding box center [196, 287] width 34 height 34
click at [455, 292] on icon "Video Player" at bounding box center [460, 287] width 34 height 34
click at [465, 301] on icon "Video Player" at bounding box center [460, 287] width 34 height 34
click at [464, 290] on icon "Video Player" at bounding box center [460, 287] width 34 height 34
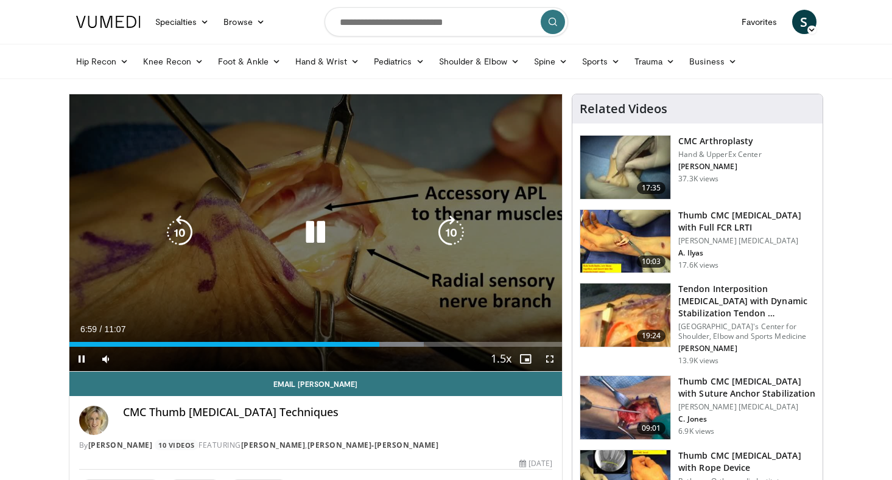
click at [346, 234] on div "Video Player" at bounding box center [315, 232] width 296 height 24
click at [321, 228] on icon "Video Player" at bounding box center [315, 232] width 34 height 34
